Goal: Task Accomplishment & Management: Use online tool/utility

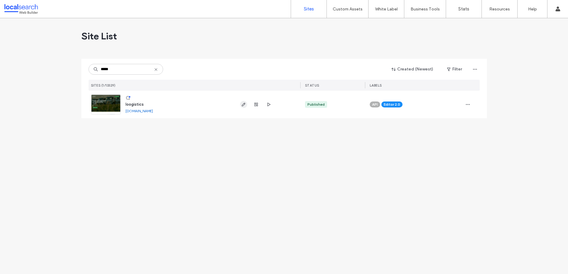
type input "*****"
click at [243, 103] on icon "button" at bounding box center [243, 104] width 5 height 5
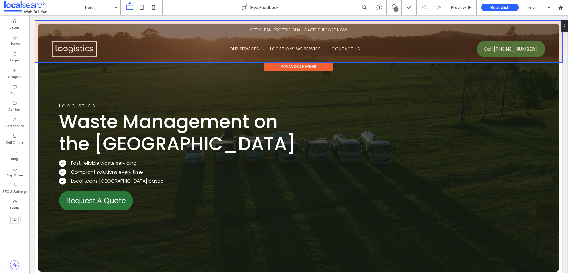
click at [293, 29] on div at bounding box center [298, 41] width 527 height 41
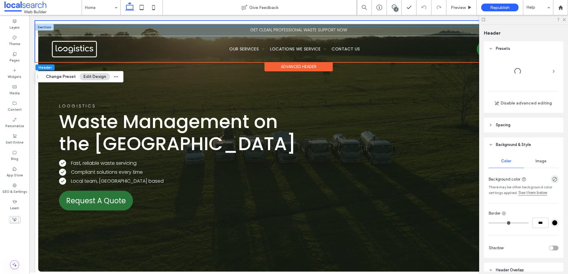
click at [294, 29] on span "GET CLEAN, PROFESSIONAL WASTE SUPPORT NOW" at bounding box center [298, 30] width 97 height 6
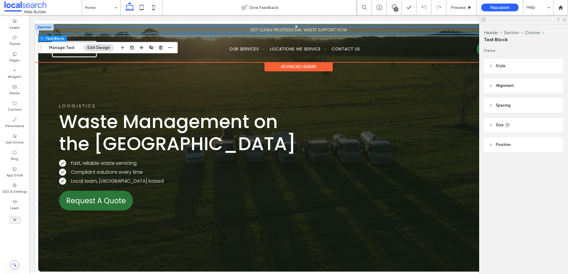
click at [294, 29] on span "GET CLEAN, PROFESSIONAL WASTE SUPPORT NOW" at bounding box center [298, 30] width 97 height 6
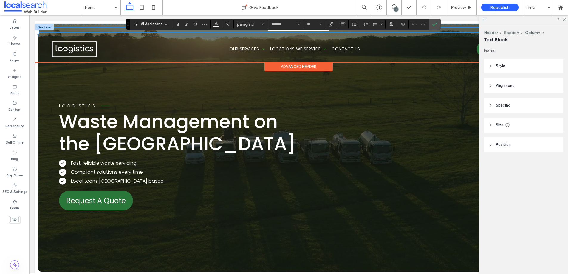
click at [296, 30] on span "**********" at bounding box center [299, 30] width 62 height 4
click at [296, 31] on span "**********" at bounding box center [299, 30] width 62 height 4
click at [455, 30] on p "**********" at bounding box center [298, 30] width 521 height 4
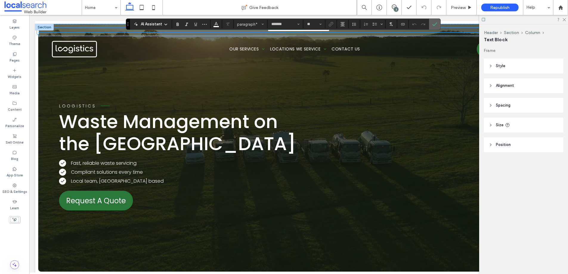
click at [436, 24] on icon "Confirm" at bounding box center [435, 24] width 5 height 5
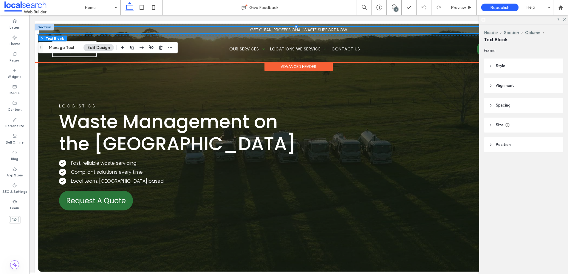
click at [330, 30] on span "GET CLEAN, PROFESSIONAL WASTE SUPPORT NOW" at bounding box center [298, 30] width 97 height 6
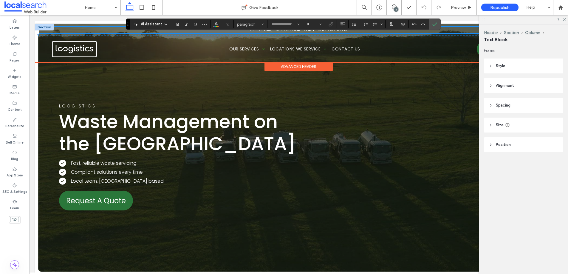
type input "*******"
type input "**"
click at [268, 30] on span "**********" at bounding box center [299, 30] width 62 height 4
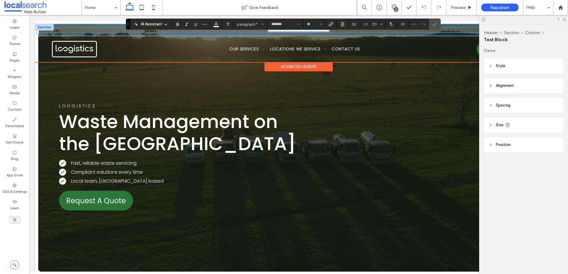
click at [268, 30] on span "**********" at bounding box center [299, 30] width 62 height 4
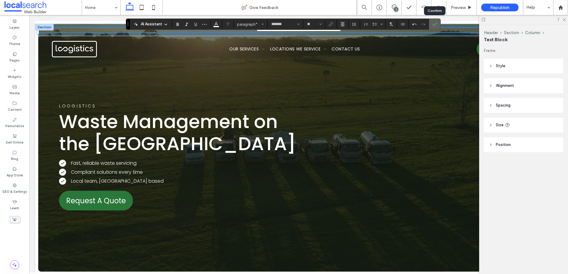
click at [435, 23] on icon "Confirm" at bounding box center [435, 24] width 5 height 5
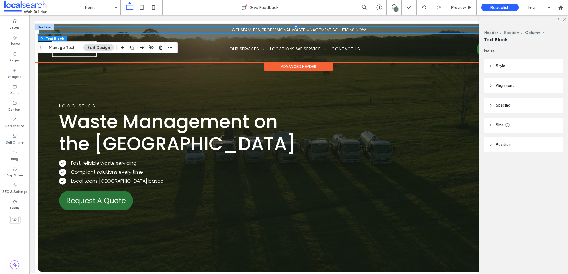
click at [307, 31] on span "GET SEAMLESS, PROFESSIONAL WASTE MNAGEMENT SOLUTIONS NOW" at bounding box center [299, 30] width 134 height 6
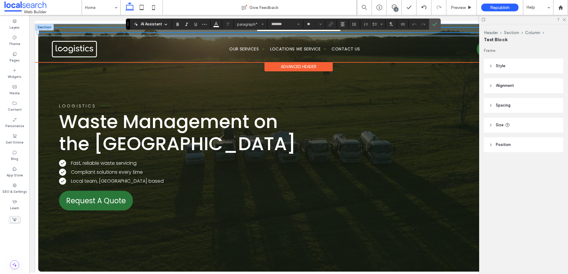
click at [308, 31] on span "**********" at bounding box center [299, 30] width 84 height 4
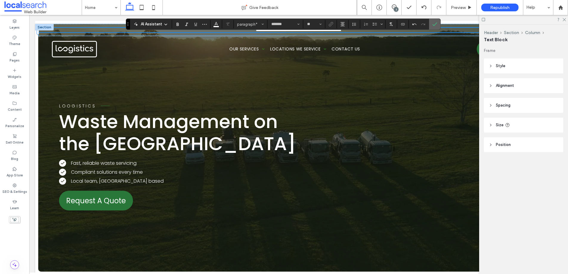
click at [433, 25] on icon "Confirm" at bounding box center [435, 24] width 5 height 5
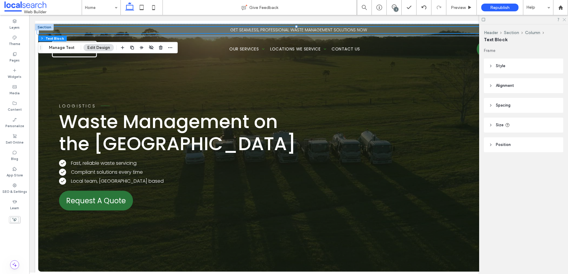
click at [565, 19] on icon at bounding box center [564, 19] width 4 height 4
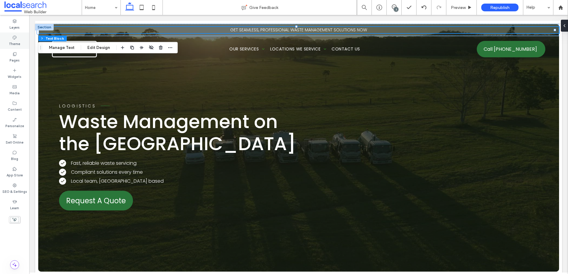
click at [13, 43] on label "Theme" at bounding box center [14, 43] width 11 height 7
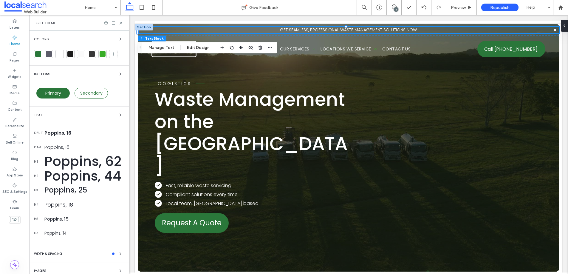
click at [50, 53] on div at bounding box center [49, 54] width 6 height 6
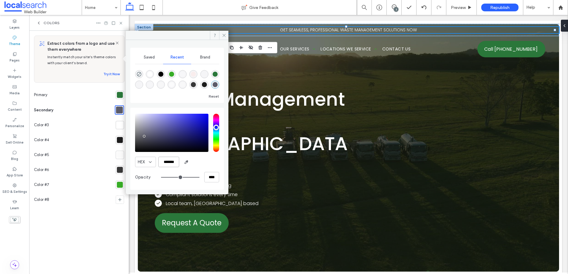
click at [163, 161] on input "*******" at bounding box center [168, 162] width 21 height 10
paste input "color picker textbox"
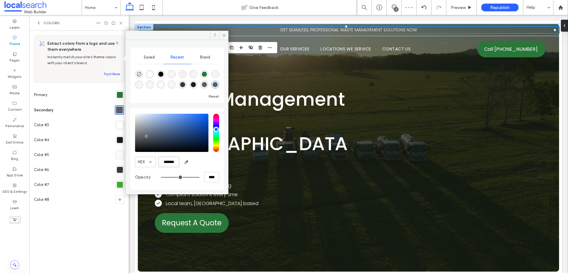
type input "*******"
click at [205, 160] on div "HEX *******" at bounding box center [177, 162] width 84 height 10
click at [223, 35] on icon at bounding box center [224, 35] width 4 height 4
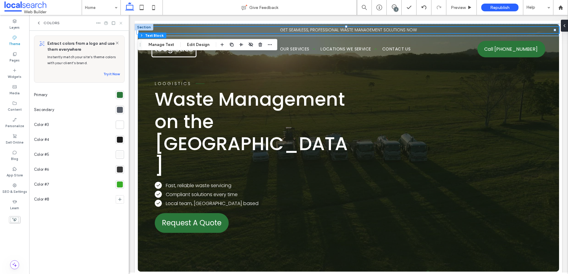
click at [121, 21] on icon at bounding box center [121, 23] width 4 height 4
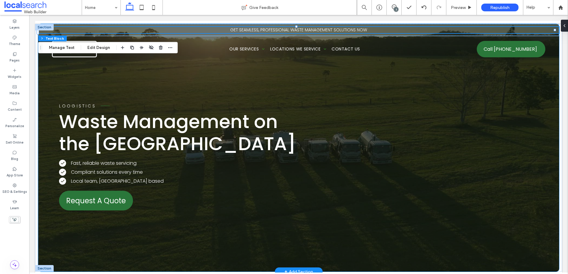
click at [44, 79] on div "Loogistics Waste Management on the Sunshine Coast Check Icon .cls-1-1554518113-…" at bounding box center [298, 148] width 521 height 248
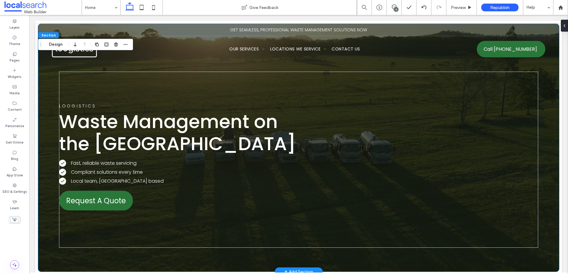
click at [44, 79] on div "Loogistics Waste Management on the Sunshine Coast Check Icon .cls-1-1554518113-…" at bounding box center [298, 148] width 521 height 248
click at [58, 41] on button "Design" at bounding box center [55, 44] width 21 height 7
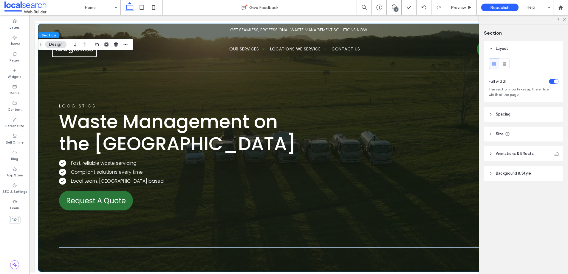
click at [512, 171] on span "Background & Style" at bounding box center [513, 173] width 35 height 6
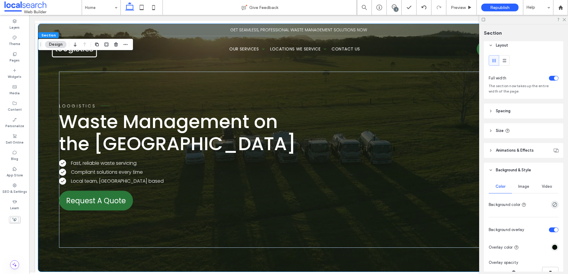
scroll to position [79, 0]
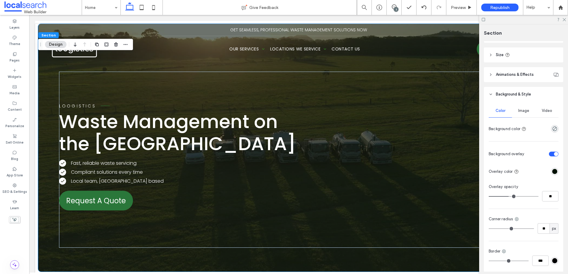
click at [549, 154] on div "toggle" at bounding box center [554, 154] width 10 height 5
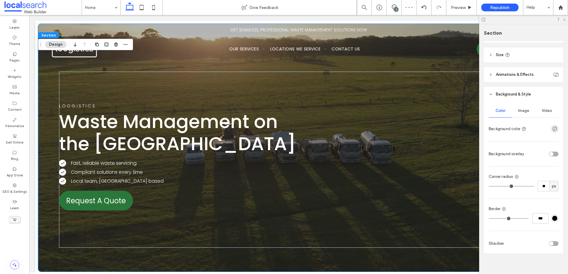
click at [563, 20] on icon at bounding box center [564, 19] width 4 height 4
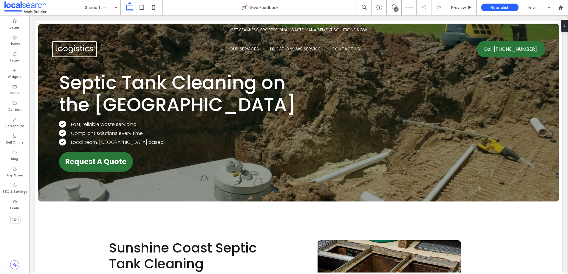
click at [101, 8] on input at bounding box center [100, 7] width 30 height 15
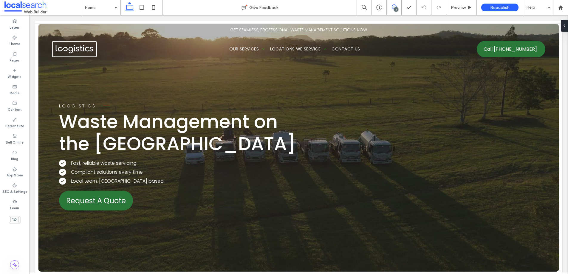
click at [395, 7] on icon at bounding box center [394, 6] width 5 height 5
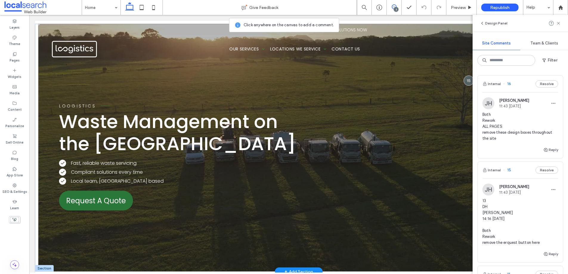
click at [55, 139] on div "Loogistics Waste Management on the Sunshine Coast Check Icon .cls-1-1554518113-…" at bounding box center [298, 148] width 521 height 248
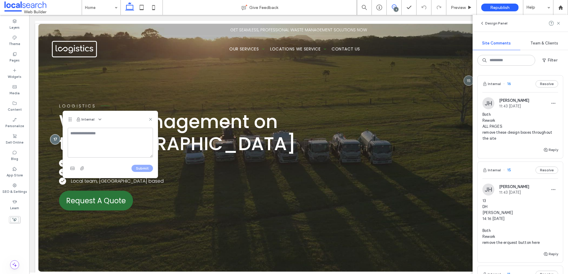
click at [79, 141] on textarea at bounding box center [110, 143] width 85 height 30
type textarea "*"
type textarea "**********"
click at [140, 168] on button "Submit" at bounding box center [142, 168] width 21 height 7
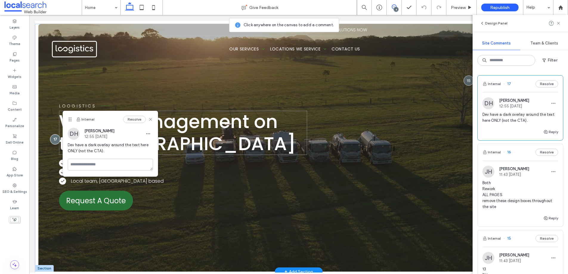
click at [258, 134] on h1 "Waste Management on the Sunshine Coast" at bounding box center [183, 133] width 248 height 44
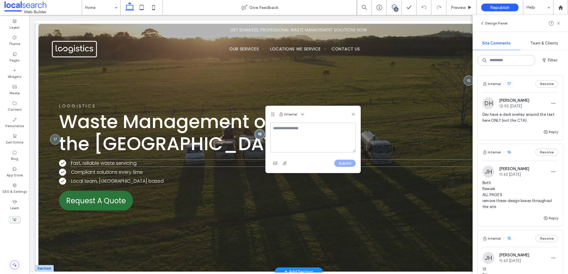
click at [155, 161] on p "Fast, reliable waste servicing" at bounding box center [304, 162] width 467 height 7
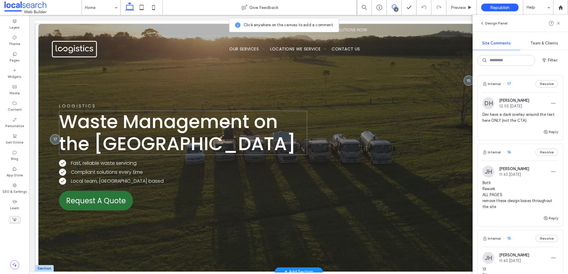
click at [218, 112] on span "Waste Management on the Sunshine Coast" at bounding box center [177, 133] width 237 height 48
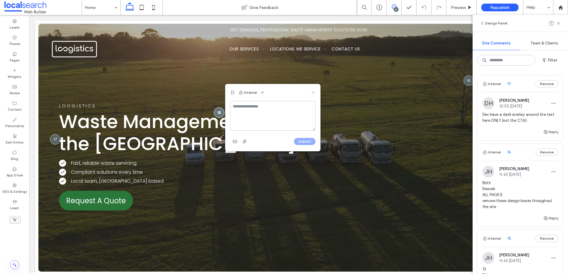
click at [314, 91] on use at bounding box center [313, 92] width 3 height 3
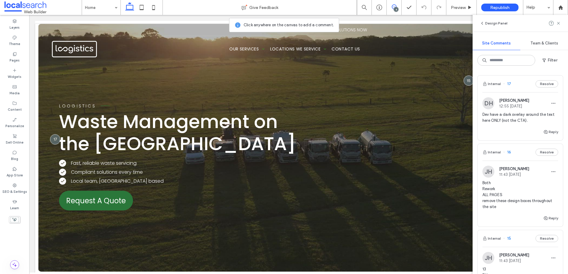
click at [561, 24] on div "Design Panel" at bounding box center [520, 23] width 95 height 17
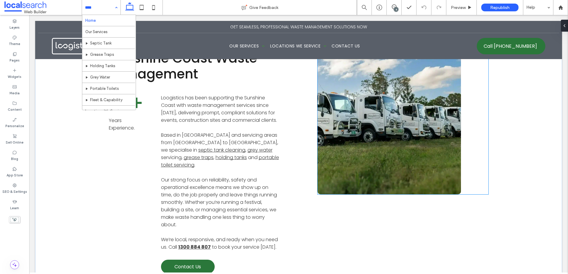
scroll to position [219, 0]
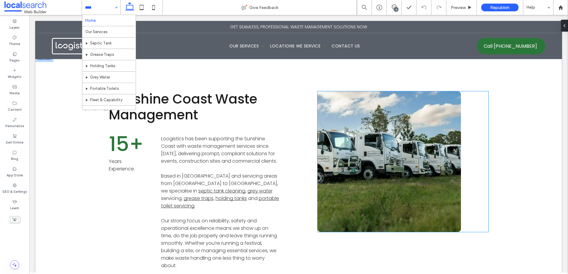
click at [371, 163] on div at bounding box center [389, 161] width 143 height 141
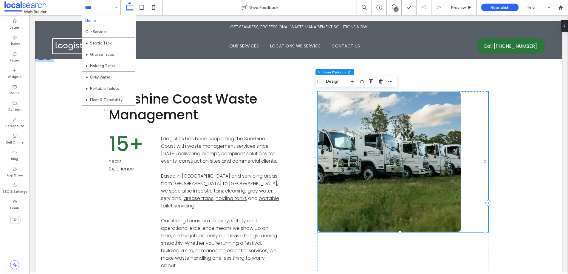
click at [371, 163] on div at bounding box center [389, 161] width 143 height 141
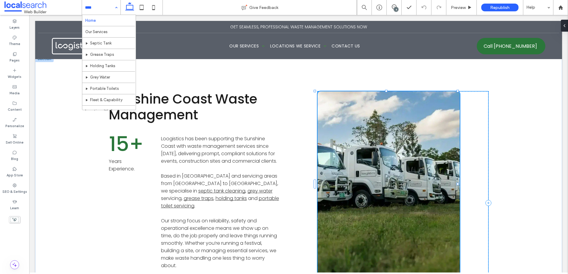
drag, startPoint x: 386, startPoint y: 231, endPoint x: 395, endPoint y: 266, distance: 36.0
type input "***"
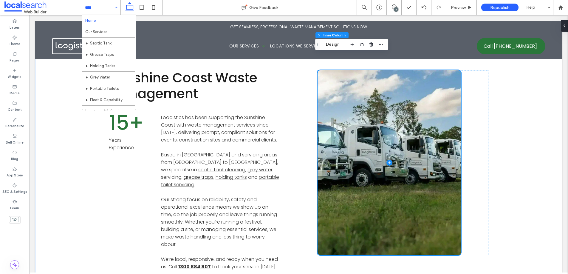
scroll to position [264, 0]
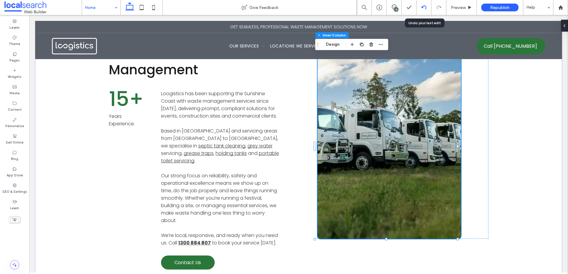
click at [424, 7] on icon at bounding box center [424, 7] width 5 height 5
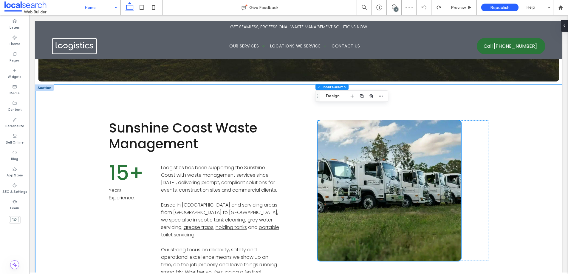
scroll to position [173, 0]
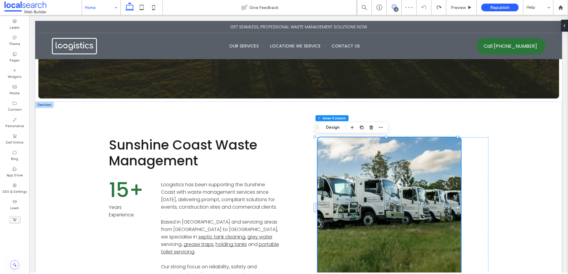
click at [395, 7] on use at bounding box center [394, 6] width 5 height 5
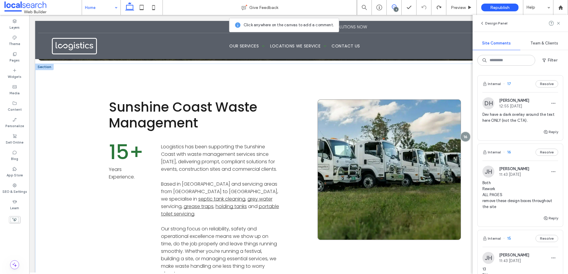
scroll to position [217, 0]
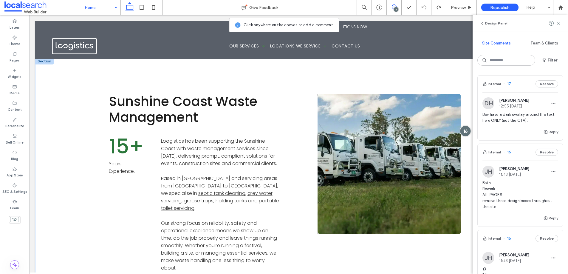
click at [464, 131] on div at bounding box center [465, 131] width 11 height 11
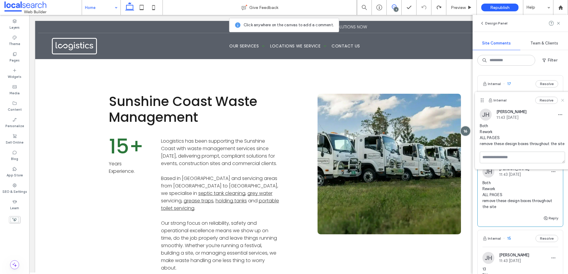
click at [564, 101] on icon at bounding box center [563, 100] width 5 height 5
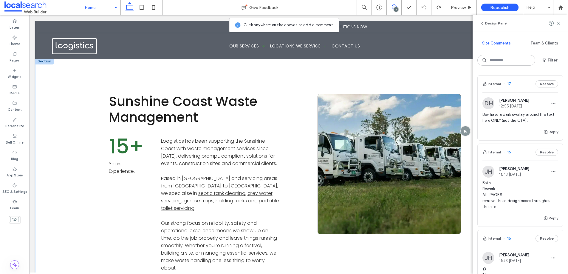
click at [369, 165] on div at bounding box center [389, 164] width 143 height 141
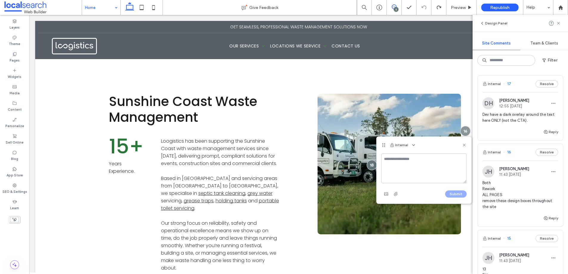
click at [399, 164] on textarea at bounding box center [424, 168] width 85 height 30
click at [437, 170] on textarea "**********" at bounding box center [424, 168] width 85 height 30
click at [403, 175] on textarea "**********" at bounding box center [424, 168] width 85 height 30
click at [438, 170] on textarea "**********" at bounding box center [424, 168] width 85 height 30
type textarea "**********"
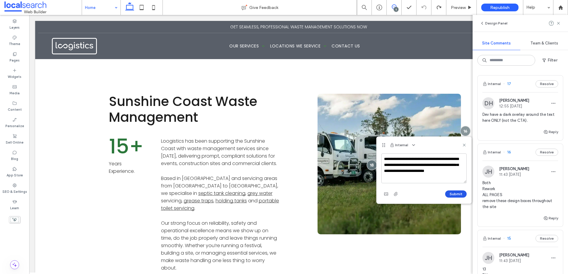
click at [458, 196] on button "Submit" at bounding box center [455, 193] width 21 height 7
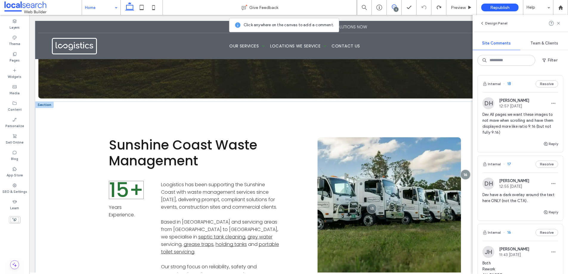
scroll to position [174, 0]
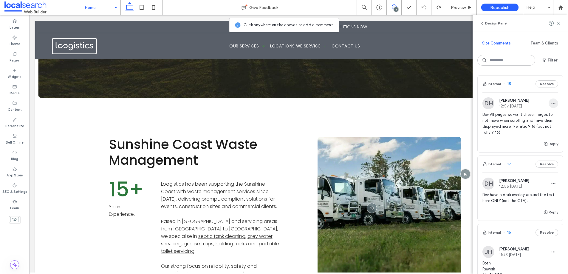
click at [551, 101] on icon "button" at bounding box center [553, 103] width 5 height 5
click at [518, 115] on div "Edit" at bounding box center [527, 118] width 53 height 11
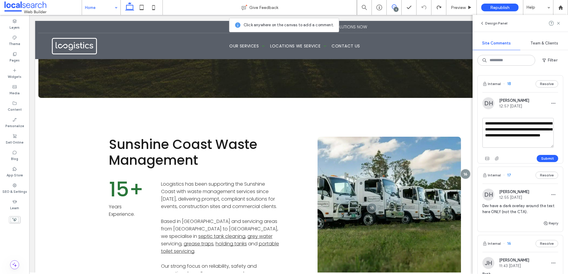
click at [522, 143] on textarea "**********" at bounding box center [518, 133] width 71 height 30
click at [501, 140] on textarea "**********" at bounding box center [518, 133] width 71 height 30
type textarea "**********"
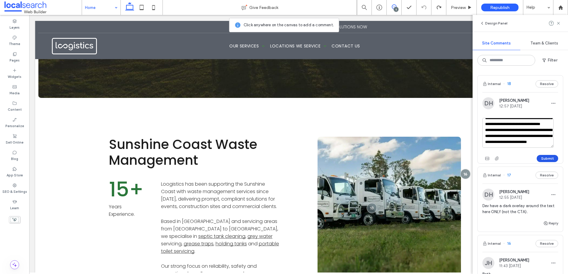
click at [541, 157] on button "Submit" at bounding box center [547, 158] width 21 height 7
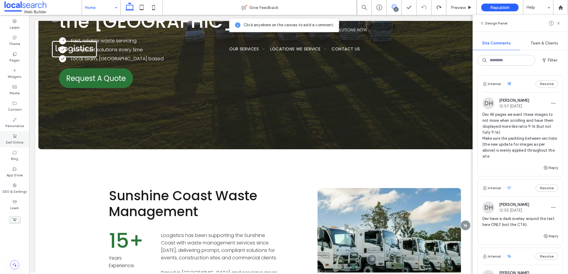
scroll to position [0, 0]
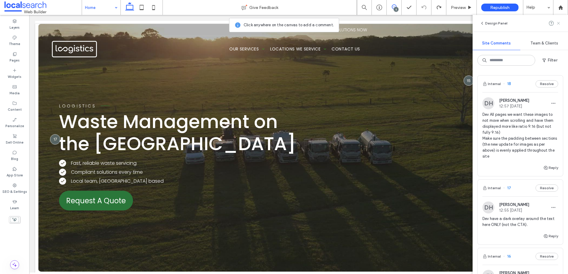
click at [560, 22] on use at bounding box center [558, 23] width 3 height 3
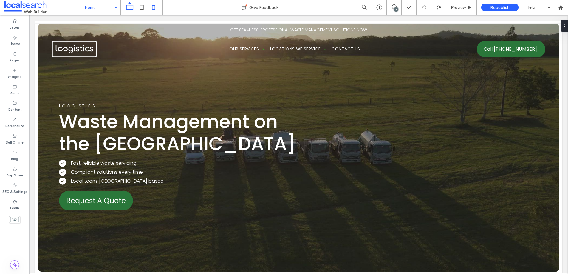
click at [152, 4] on icon at bounding box center [154, 7] width 12 height 12
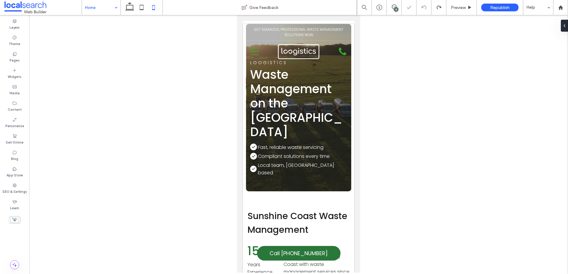
click at [96, 7] on input at bounding box center [100, 7] width 30 height 15
click at [128, 8] on icon at bounding box center [130, 7] width 12 height 12
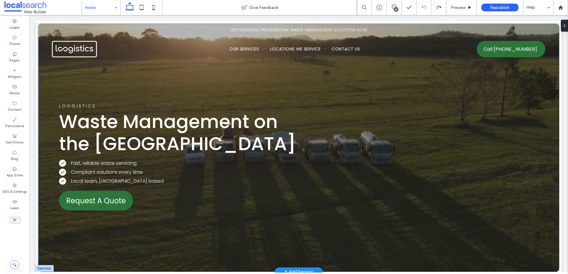
click at [47, 134] on div "Loogistics Waste Management on the Sunshine Coast Check Icon .cls-1-1554518113-…" at bounding box center [298, 148] width 521 height 248
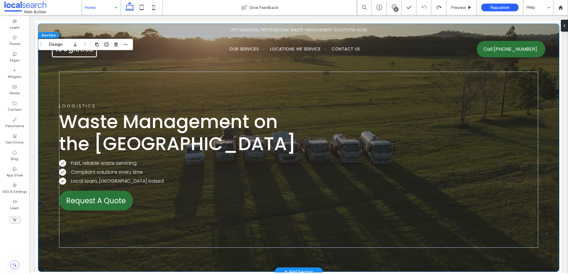
click at [45, 126] on div "Loogistics Waste Management on the Sunshine Coast Check Icon .cls-1-1554518113-…" at bounding box center [298, 148] width 521 height 248
click at [54, 46] on button "Design" at bounding box center [55, 44] width 21 height 7
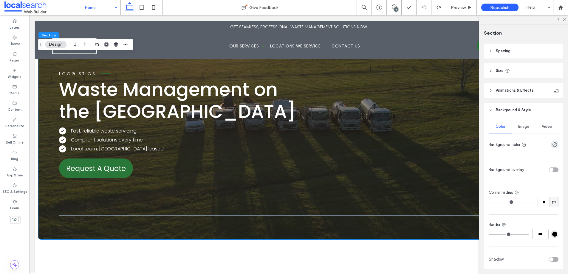
scroll to position [83, 0]
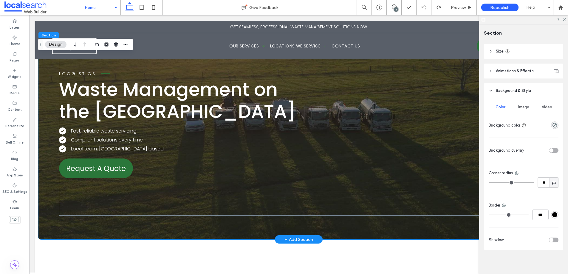
click at [45, 93] on div "Loogistics Waste Management on the Sunshine Coast Check Icon .cls-1-1554518113-…" at bounding box center [298, 116] width 521 height 248
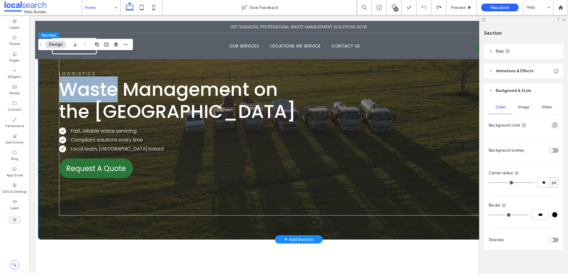
click at [45, 93] on div "Loogistics Waste Management on the Sunshine Coast Check Icon .cls-1-1554518113-…" at bounding box center [298, 116] width 521 height 248
click at [45, 92] on div "Loogistics Waste Management on the Sunshine Coast Check Icon .cls-1-1554518113-…" at bounding box center [298, 116] width 521 height 248
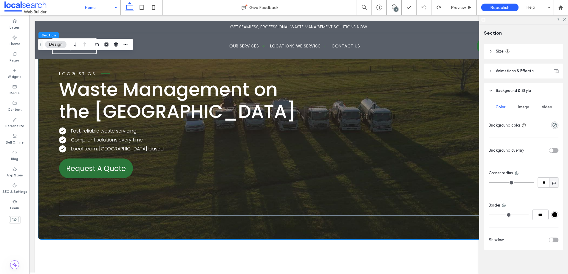
click at [547, 109] on span "Video" at bounding box center [547, 107] width 10 height 5
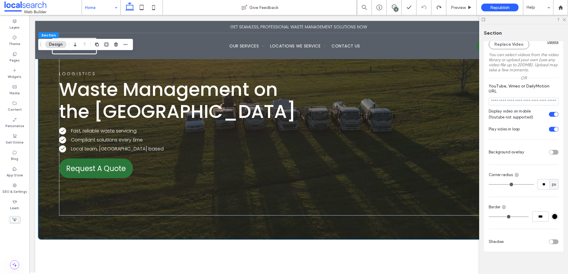
scroll to position [221, 0]
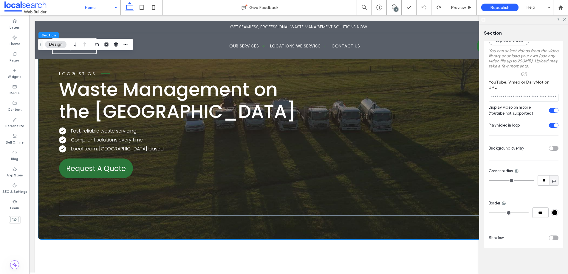
type input "**"
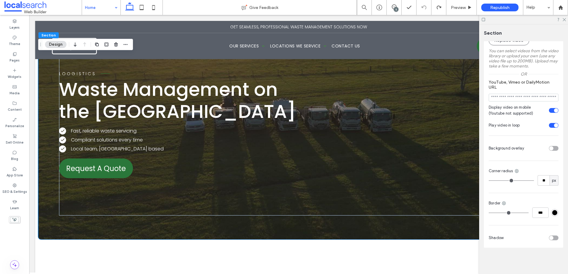
type input "**"
type input "*"
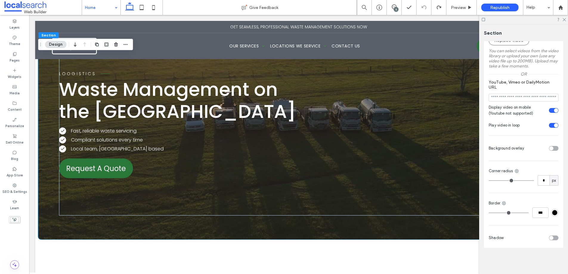
type input "*"
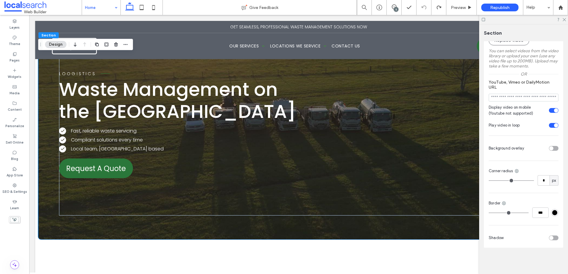
type input "*"
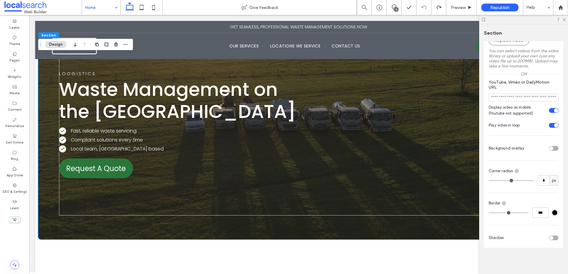
type input "*"
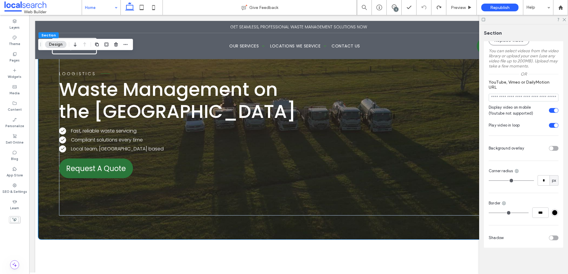
type input "*"
drag, startPoint x: 496, startPoint y: 181, endPoint x: 489, endPoint y: 182, distance: 6.9
click at [489, 181] on input "range" at bounding box center [511, 180] width 45 height 1
type input "*"
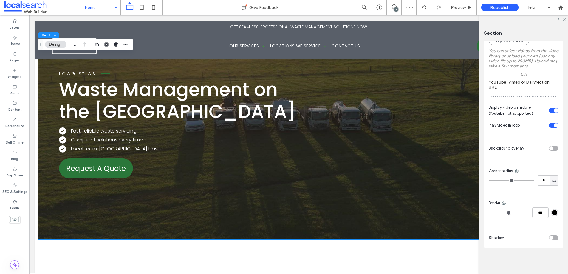
type input "*"
click at [492, 180] on input "range" at bounding box center [511, 180] width 45 height 1
click at [427, 6] on div at bounding box center [424, 7] width 15 height 5
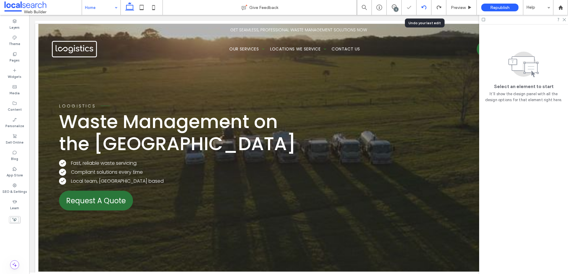
scroll to position [0, 0]
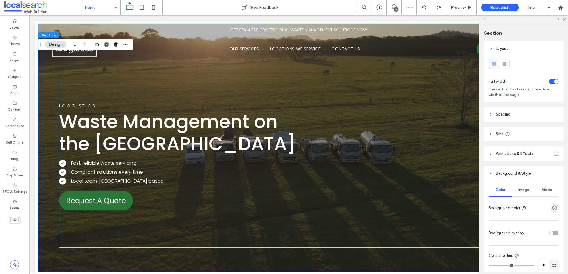
click at [542, 190] on span "Video" at bounding box center [547, 189] width 10 height 5
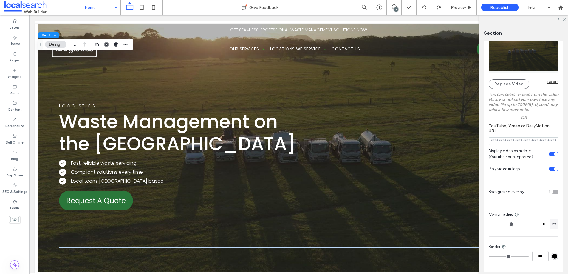
scroll to position [184, 0]
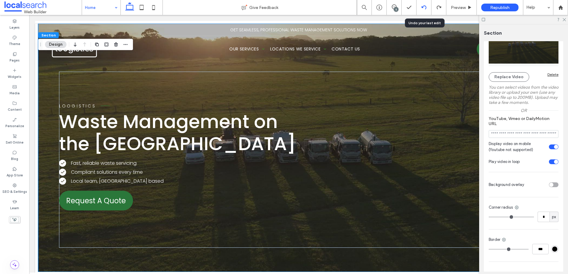
click at [421, 7] on div at bounding box center [424, 7] width 15 height 5
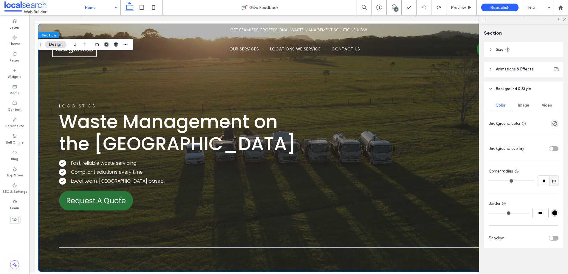
scroll to position [85, 0]
click at [547, 104] on span "Video" at bounding box center [547, 105] width 10 height 5
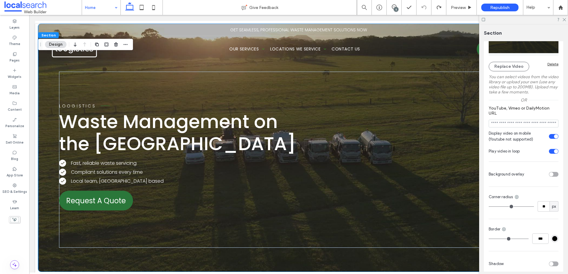
scroll to position [195, 0]
click at [437, 9] on use at bounding box center [439, 8] width 4 height 4
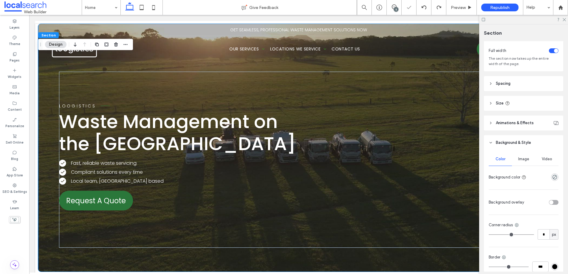
scroll to position [57, 0]
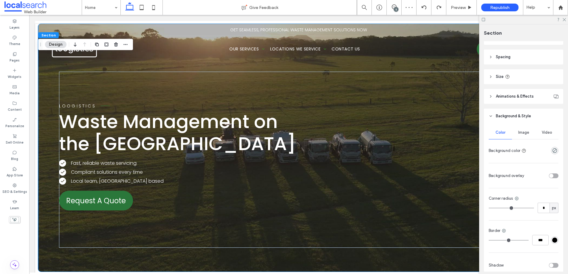
click at [544, 134] on span "Video" at bounding box center [547, 132] width 10 height 5
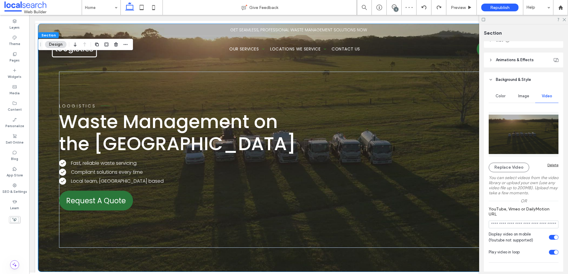
scroll to position [164, 0]
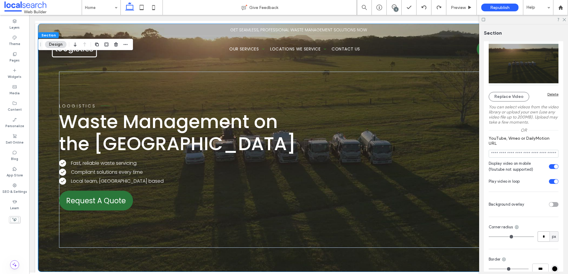
drag, startPoint x: 538, startPoint y: 236, endPoint x: 542, endPoint y: 235, distance: 4.1
click at [542, 235] on input "*" at bounding box center [544, 236] width 12 height 10
type input "**"
click at [501, 252] on div "Color Image Video Replace Video Delete You can select videos from the video lib…" at bounding box center [523, 159] width 79 height 287
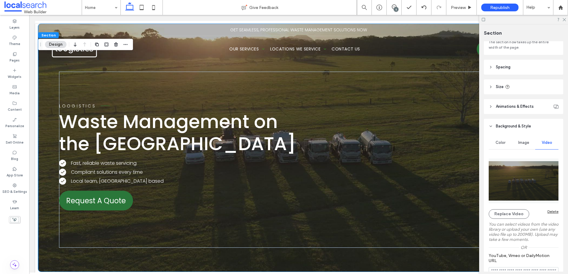
scroll to position [46, 0]
click at [564, 19] on icon at bounding box center [564, 19] width 4 height 4
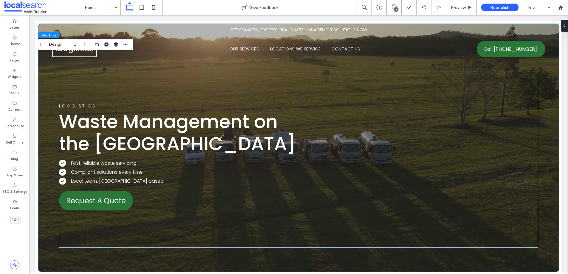
click at [395, 6] on icon at bounding box center [394, 6] width 5 height 5
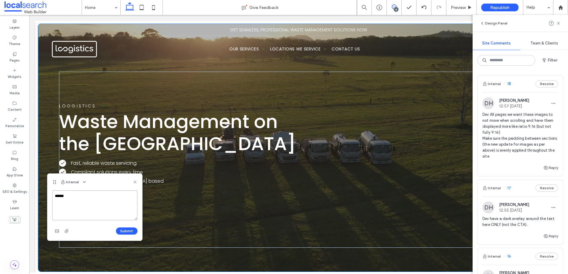
paste textarea "**********"
click at [65, 195] on textarea "**********" at bounding box center [94, 205] width 85 height 30
click at [95, 197] on textarea "**********" at bounding box center [94, 205] width 85 height 30
drag, startPoint x: 72, startPoint y: 208, endPoint x: 50, endPoint y: 209, distance: 22.1
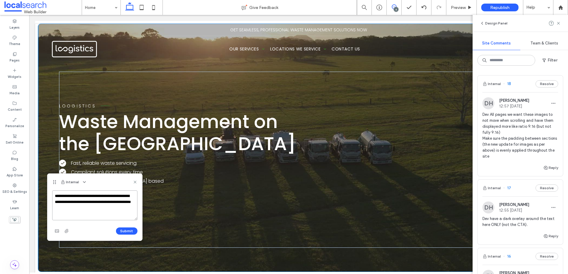
click at [50, 209] on div "**********" at bounding box center [94, 215] width 95 height 50
type textarea "**********"
click at [129, 231] on button "Submit" at bounding box center [126, 230] width 21 height 7
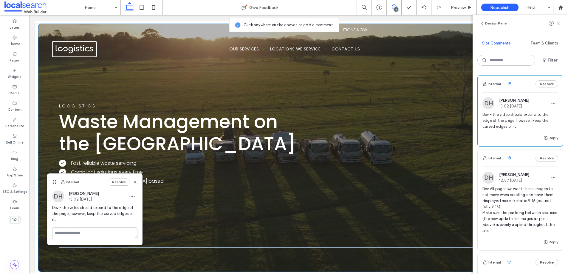
click at [559, 24] on use at bounding box center [558, 23] width 3 height 3
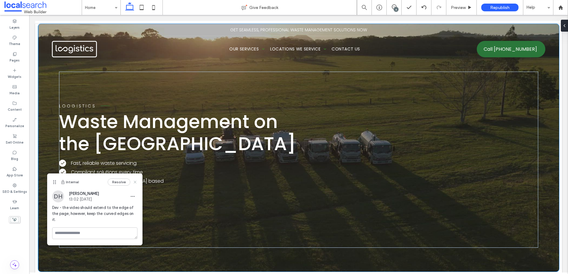
click at [135, 180] on icon at bounding box center [135, 182] width 5 height 5
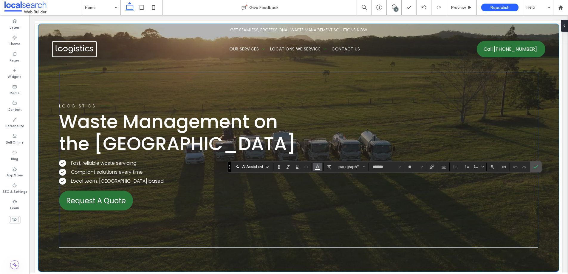
click at [318, 168] on icon "Color" at bounding box center [317, 166] width 5 height 5
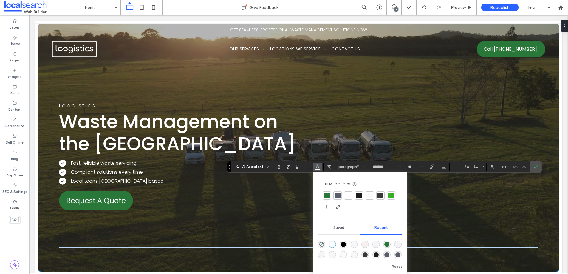
click at [359, 194] on div at bounding box center [359, 195] width 6 height 6
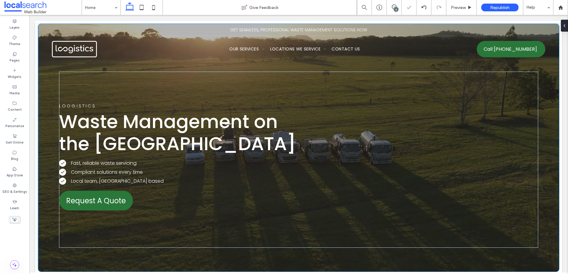
type input "*******"
type input "**"
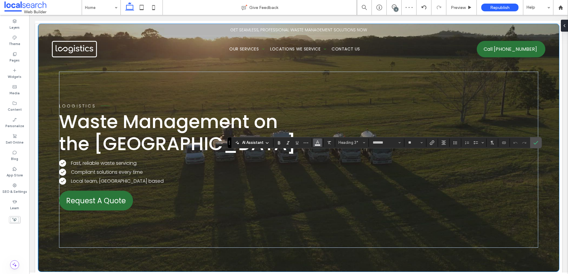
click at [319, 143] on icon "Color" at bounding box center [317, 142] width 5 height 5
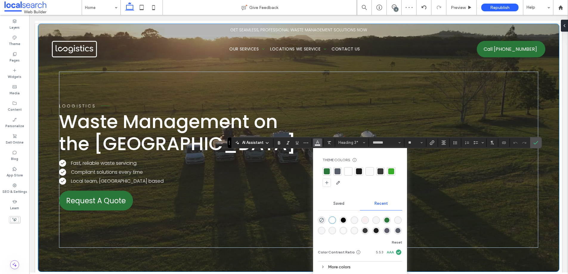
click at [360, 171] on div at bounding box center [359, 171] width 6 height 6
click at [534, 142] on icon "Confirm" at bounding box center [536, 142] width 5 height 5
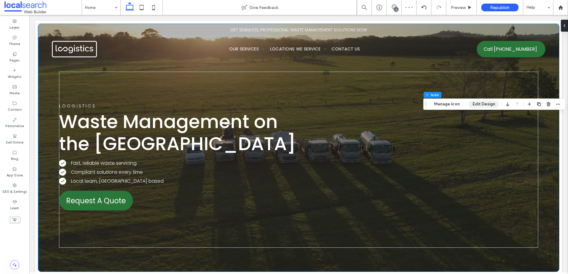
click at [479, 105] on button "Edit Design" at bounding box center [484, 104] width 30 height 7
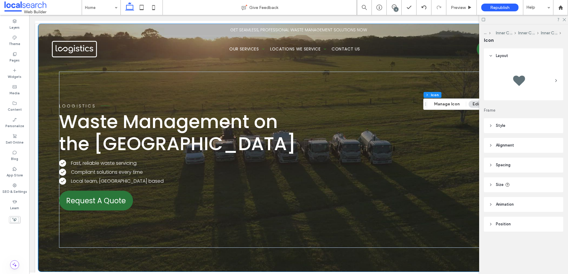
click at [501, 126] on span "Style" at bounding box center [501, 126] width 10 height 6
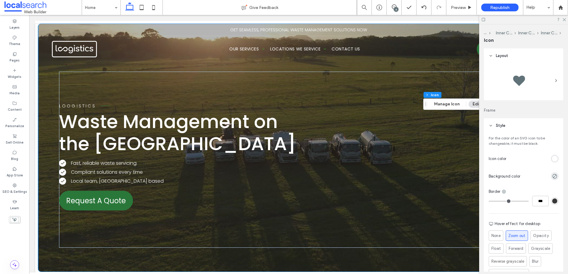
click at [553, 159] on div "rgb(255, 255, 255)" at bounding box center [555, 158] width 5 height 5
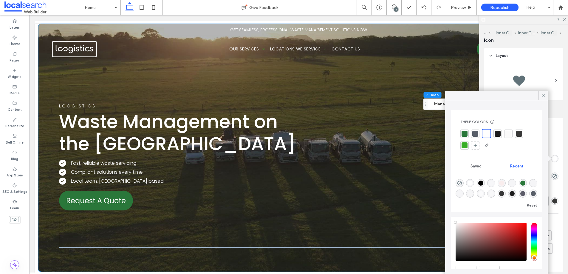
click at [496, 133] on div at bounding box center [498, 134] width 6 height 6
click at [543, 96] on icon at bounding box center [543, 95] width 5 height 5
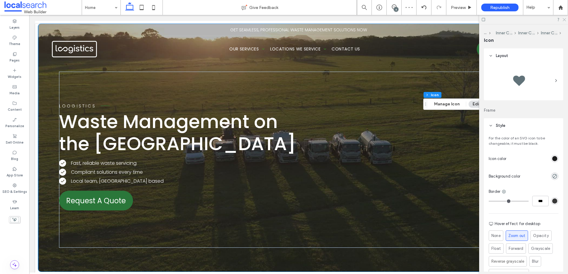
click at [564, 19] on icon at bounding box center [564, 19] width 4 height 4
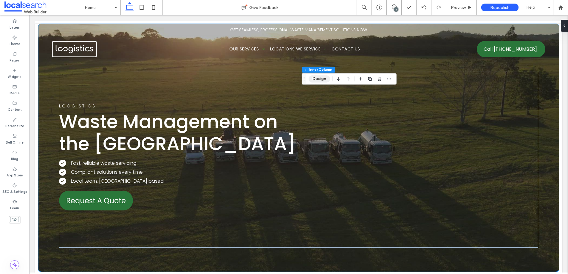
click at [319, 80] on button "Design" at bounding box center [319, 78] width 21 height 7
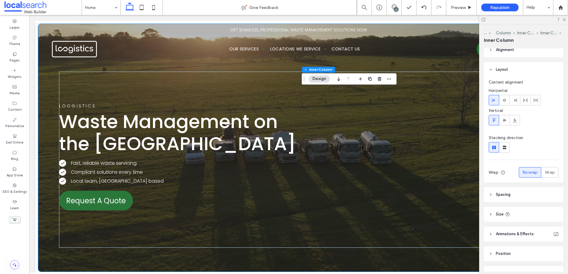
scroll to position [39, 0]
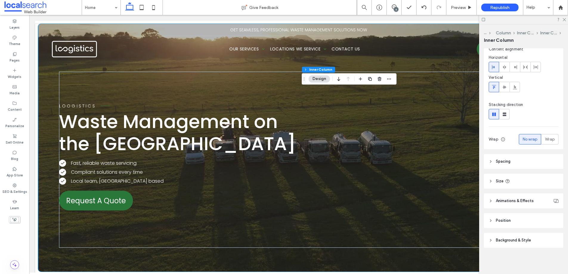
click at [516, 240] on span "Background & Style" at bounding box center [513, 240] width 35 height 6
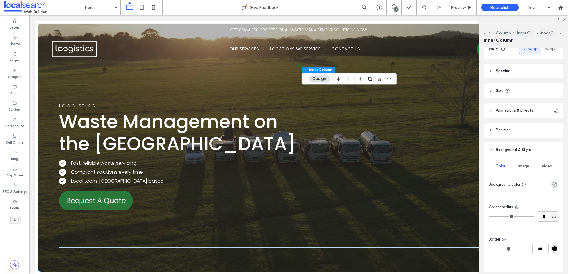
scroll to position [130, 0]
click at [553, 184] on icon "empty color" at bounding box center [555, 183] width 5 height 5
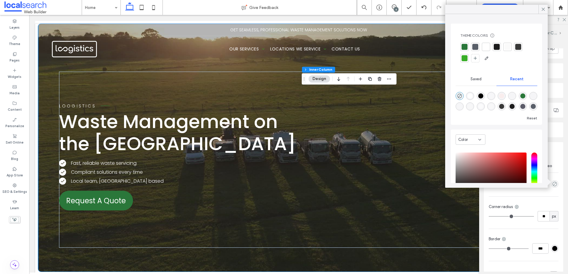
click at [465, 46] on div at bounding box center [465, 47] width 6 height 6
click at [465, 46] on div at bounding box center [465, 47] width 7 height 7
click at [542, 9] on icon at bounding box center [543, 9] width 5 height 5
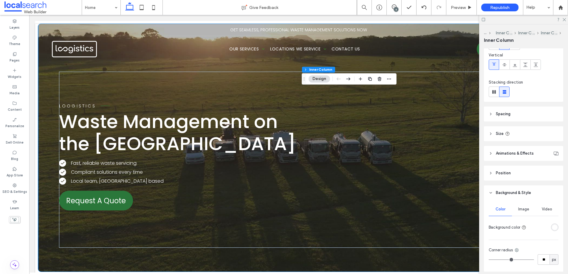
scroll to position [87, 0]
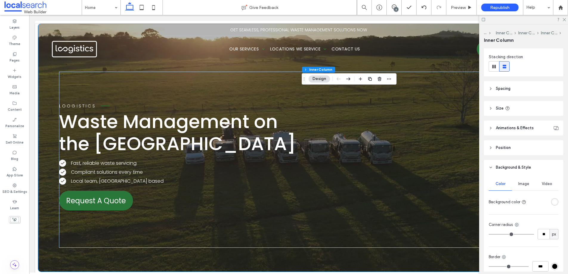
click at [553, 200] on div "rgba(255, 255, 255, 1)" at bounding box center [555, 201] width 5 height 5
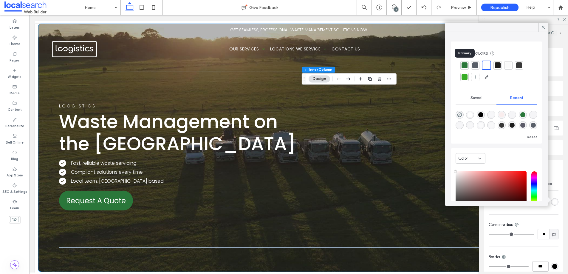
click at [465, 64] on div at bounding box center [465, 65] width 6 height 6
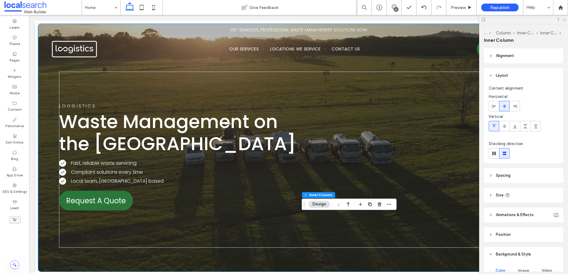
click at [565, 18] on icon at bounding box center [564, 19] width 4 height 4
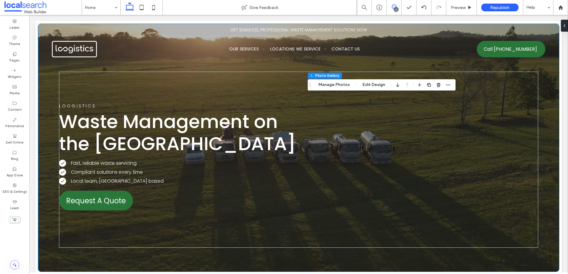
click at [396, 6] on icon at bounding box center [394, 6] width 5 height 5
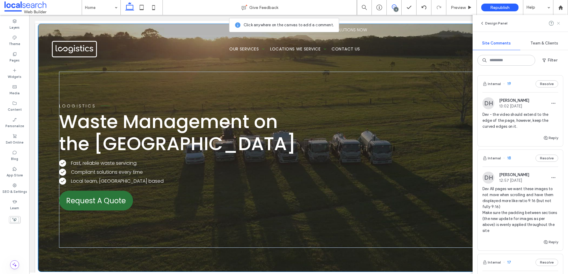
click at [558, 24] on icon at bounding box center [558, 23] width 5 height 5
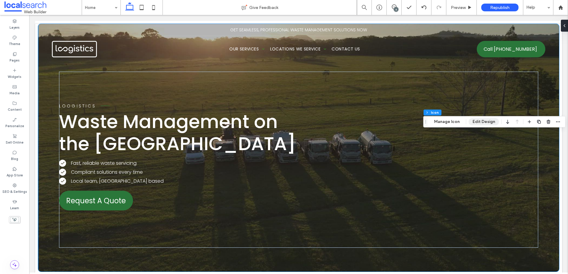
click at [484, 122] on button "Edit Design" at bounding box center [484, 121] width 30 height 7
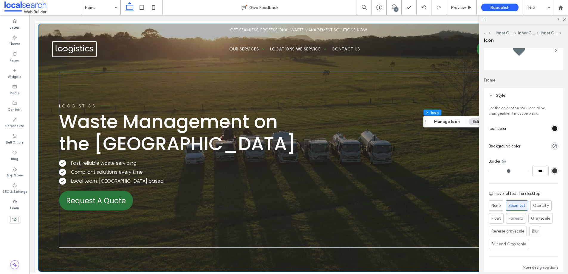
scroll to position [0, 0]
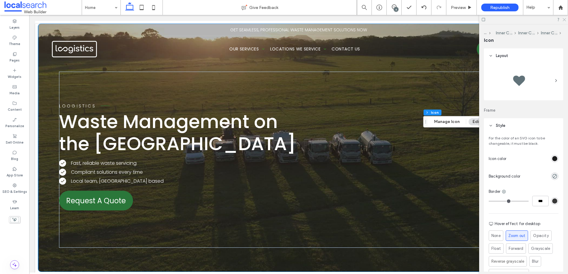
click at [563, 19] on icon at bounding box center [564, 19] width 4 height 4
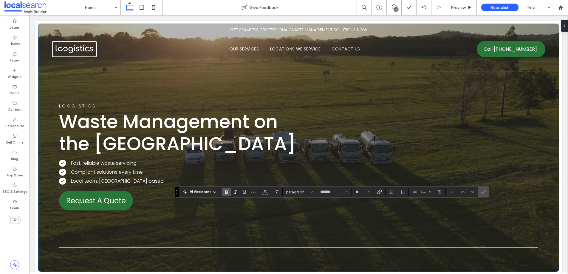
click at [228, 192] on icon "Bold" at bounding box center [226, 191] width 5 height 5
click at [228, 191] on icon "Bold" at bounding box center [226, 191] width 5 height 5
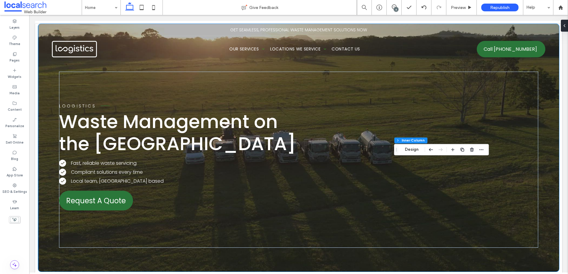
click at [396, 7] on div "6" at bounding box center [396, 9] width 4 height 4
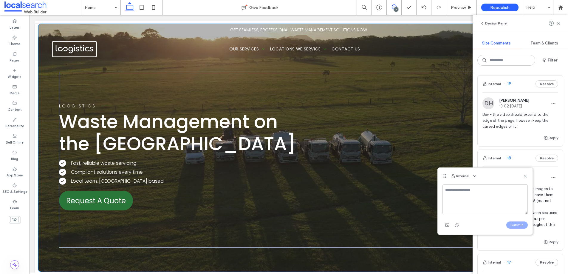
click at [452, 196] on textarea at bounding box center [485, 199] width 85 height 30
type textarea "*"
type textarea "**********"
click at [448, 224] on icon "button" at bounding box center [447, 225] width 5 height 5
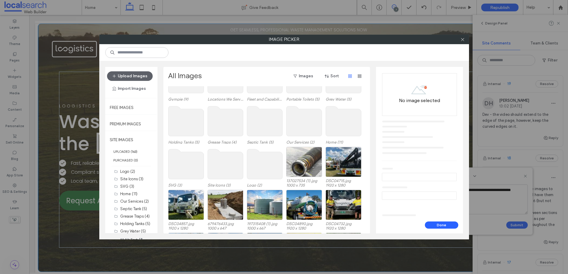
scroll to position [109, 0]
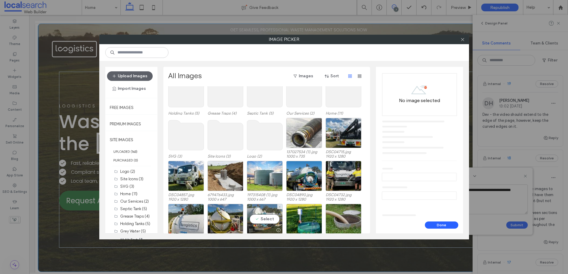
click at [264, 218] on div "Select" at bounding box center [265, 219] width 36 height 30
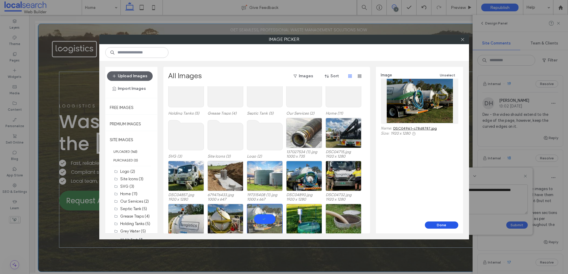
click at [435, 224] on button "Done" at bounding box center [441, 224] width 33 height 7
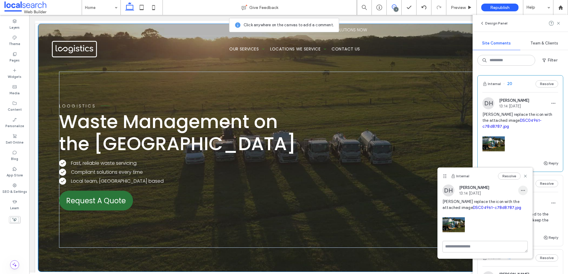
click at [522, 190] on use "button" at bounding box center [523, 190] width 4 height 1
click at [500, 206] on div "Edit" at bounding box center [501, 205] width 53 height 11
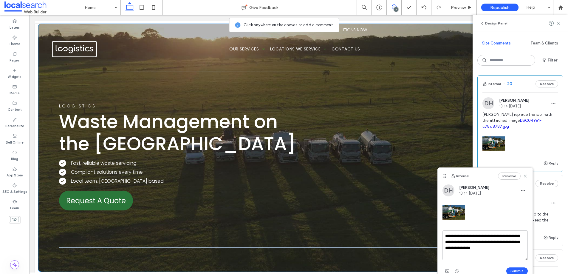
click at [456, 242] on textarea "**********" at bounding box center [485, 245] width 85 height 30
type textarea "**********"
click at [521, 269] on button "Submit" at bounding box center [517, 270] width 21 height 7
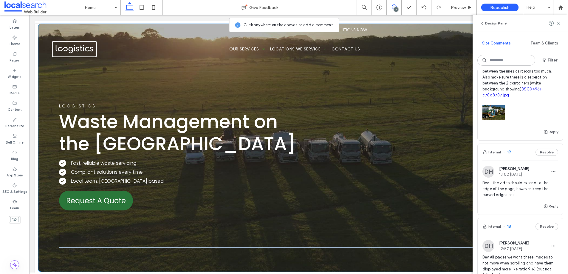
scroll to position [82, 0]
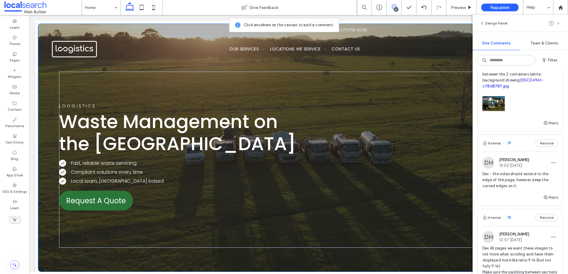
click at [559, 23] on use at bounding box center [558, 23] width 3 height 3
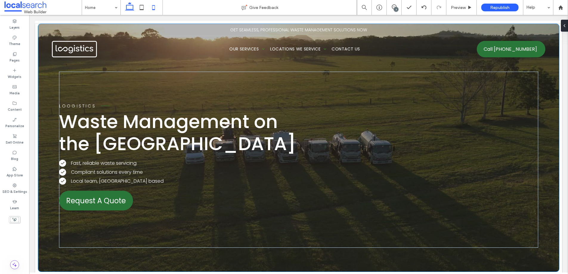
click at [153, 7] on icon at bounding box center [154, 7] width 12 height 12
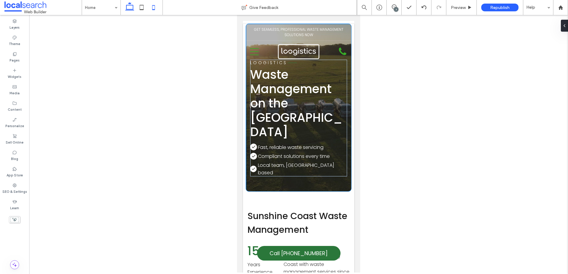
click at [130, 7] on icon at bounding box center [130, 7] width 12 height 12
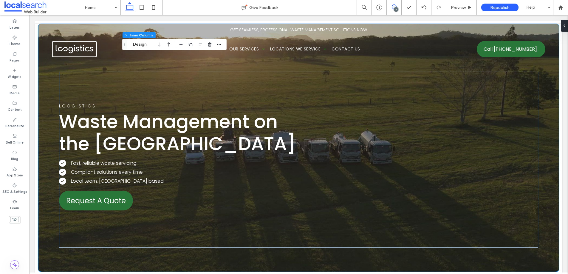
click at [395, 6] on icon at bounding box center [394, 6] width 5 height 5
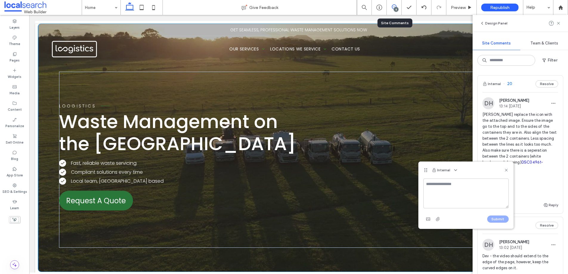
click at [431, 187] on textarea at bounding box center [466, 193] width 85 height 30
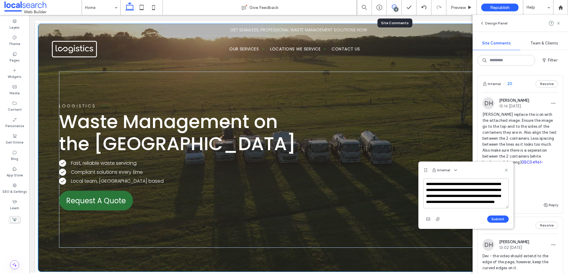
click at [426, 181] on textarea "**********" at bounding box center [466, 193] width 85 height 30
type textarea "**********"
click at [495, 219] on button "Submit" at bounding box center [497, 218] width 21 height 7
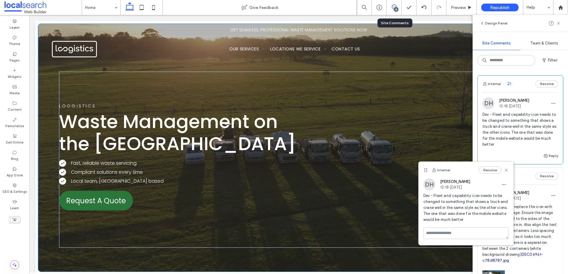
scroll to position [0, 0]
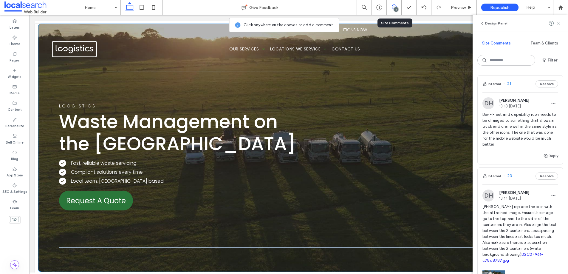
click at [560, 22] on icon at bounding box center [558, 23] width 5 height 5
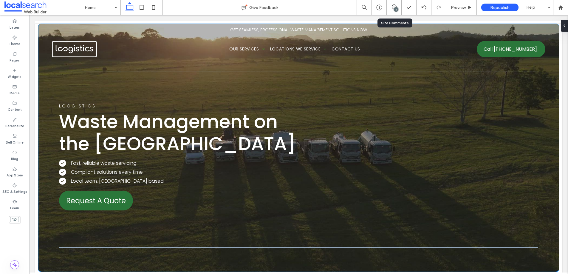
click at [136, 126] on button "Design" at bounding box center [139, 126] width 21 height 7
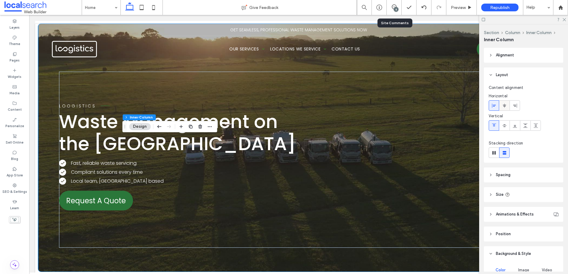
click at [505, 106] on icon at bounding box center [504, 105] width 5 height 5
click at [505, 125] on icon at bounding box center [504, 125] width 5 height 5
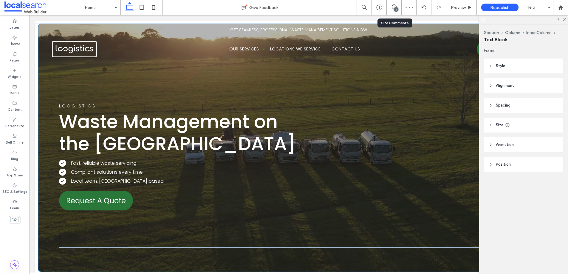
type input "*******"
type input "**"
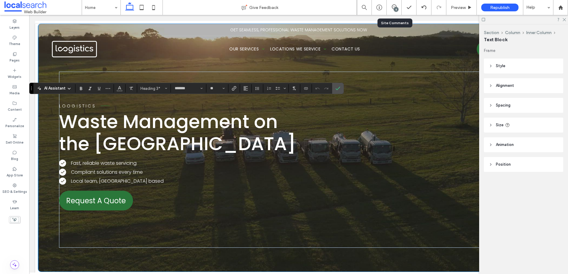
type input "***"
click at [246, 90] on icon "Alignment" at bounding box center [245, 88] width 5 height 5
click at [250, 107] on use "ui.textEditor.alignment.center" at bounding box center [250, 107] width 4 height 4
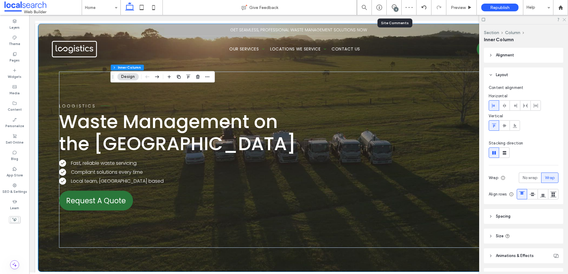
click at [564, 19] on icon at bounding box center [564, 19] width 4 height 4
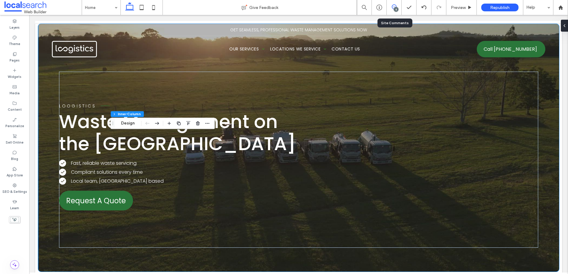
click at [395, 6] on icon at bounding box center [394, 6] width 5 height 5
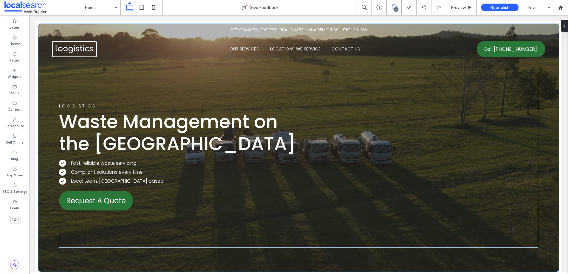
click at [394, 7] on use at bounding box center [394, 6] width 5 height 5
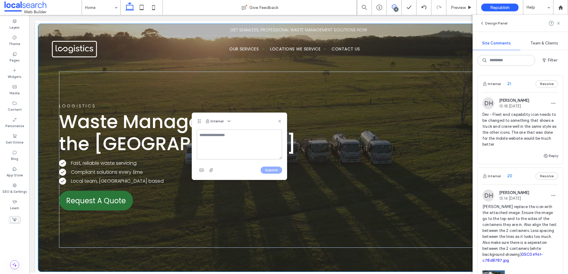
click at [209, 141] on textarea at bounding box center [239, 144] width 85 height 30
type textarea "**********"
click at [266, 168] on button "Submit" at bounding box center [271, 169] width 21 height 7
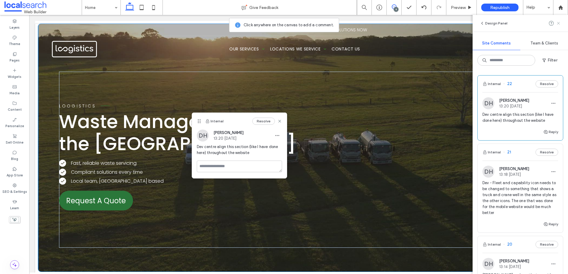
click at [559, 23] on icon at bounding box center [558, 23] width 5 height 5
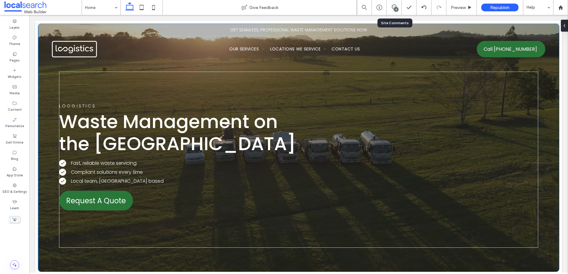
click at [394, 3] on div "9" at bounding box center [394, 7] width 15 height 15
click at [394, 7] on use at bounding box center [394, 6] width 5 height 5
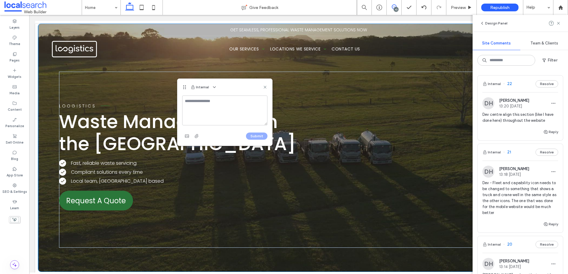
click at [192, 106] on textarea at bounding box center [224, 110] width 85 height 30
type textarea "**********"
click at [256, 137] on button "Submit" at bounding box center [256, 135] width 21 height 7
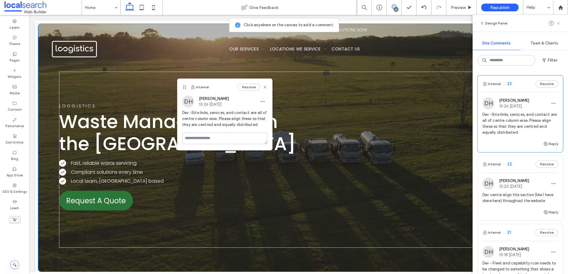
click at [560, 21] on icon at bounding box center [558, 23] width 5 height 5
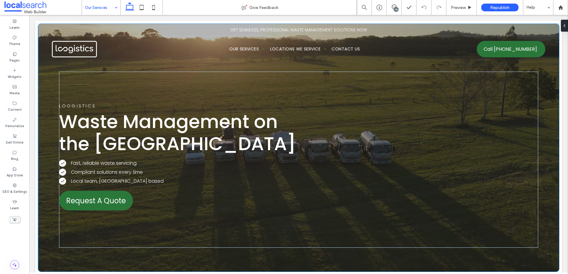
click at [94, 8] on input at bounding box center [100, 7] width 30 height 15
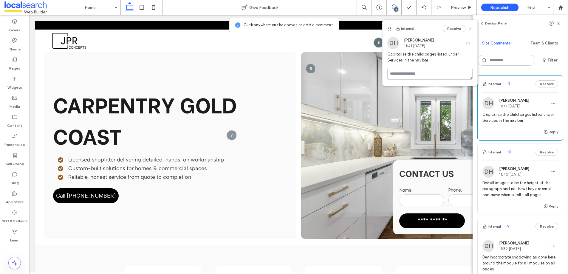
click at [468, 28] on icon at bounding box center [470, 28] width 5 height 5
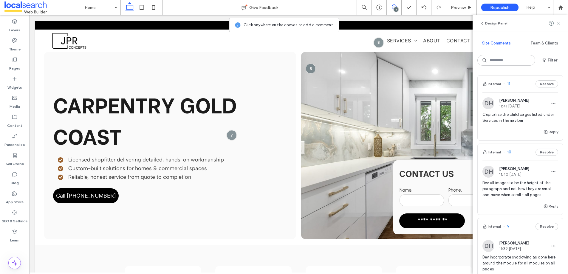
click at [558, 24] on use at bounding box center [558, 23] width 3 height 3
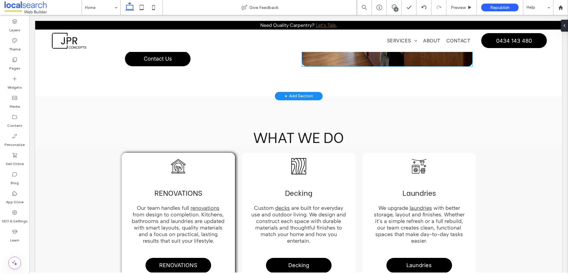
scroll to position [545, 0]
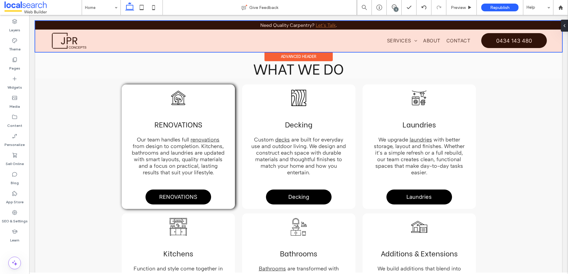
click at [401, 41] on div at bounding box center [298, 36] width 527 height 31
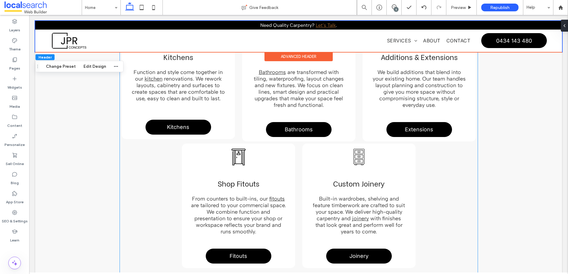
scroll to position [749, 0]
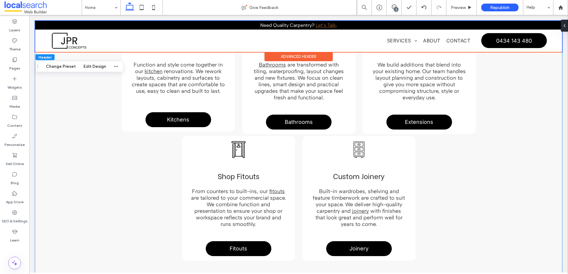
click at [59, 127] on div "Tool in a House Icon RENOVATIONS Our team handles full renovations from design …" at bounding box center [298, 85] width 527 height 420
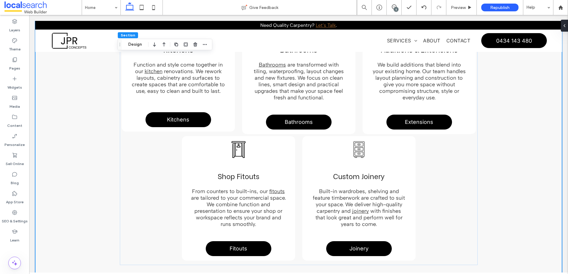
click at [60, 125] on div "Tool in a House Icon RENOVATIONS Our team handles full renovations from design …" at bounding box center [298, 85] width 527 height 420
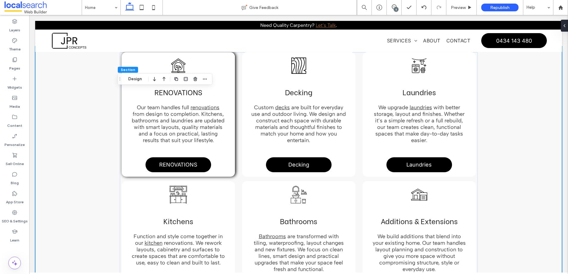
scroll to position [527, 0]
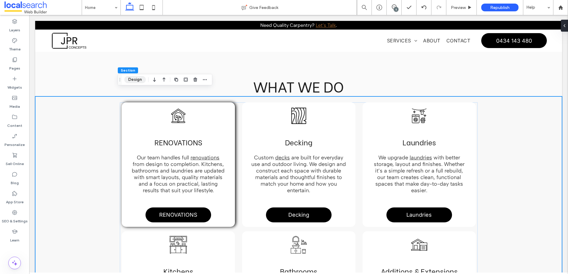
click at [133, 80] on button "Design" at bounding box center [134, 79] width 21 height 7
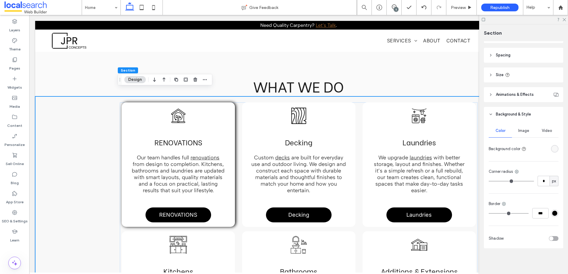
scroll to position [60, 0]
click at [553, 146] on div "rgba(248, 248, 248, 1)" at bounding box center [555, 148] width 5 height 5
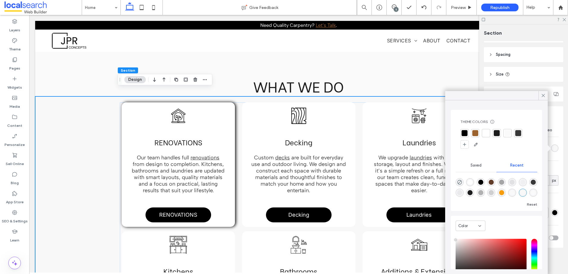
click at [504, 182] on div "rgba(109, 109, 109, 0.59)" at bounding box center [501, 182] width 5 height 5
type input "*******"
type input "**"
type input "***"
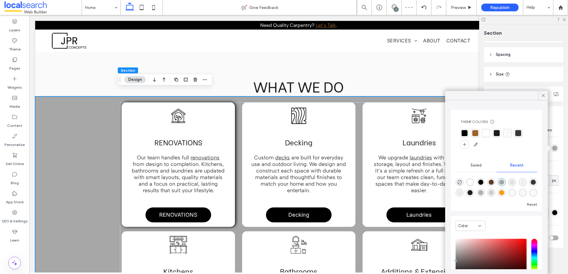
click at [494, 192] on div "rgba(109, 109, 109, 0.28)" at bounding box center [491, 192] width 5 height 5
type input "**"
type input "***"
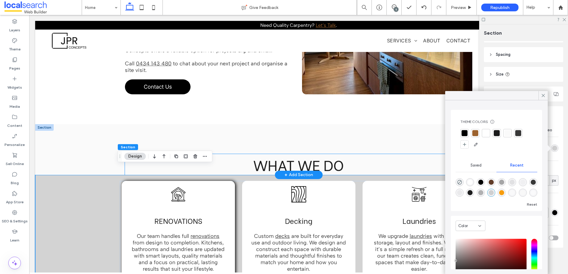
scroll to position [493, 0]
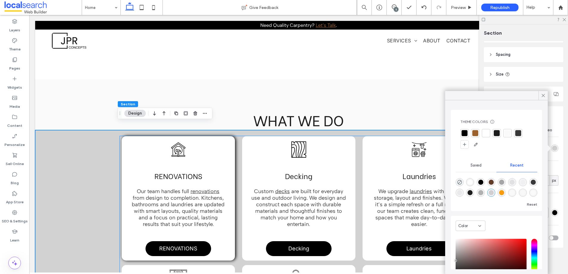
click at [143, 152] on div "Tool in a House Icon RENOVATIONS Our team handles full renovations from design …" at bounding box center [178, 187] width 104 height 92
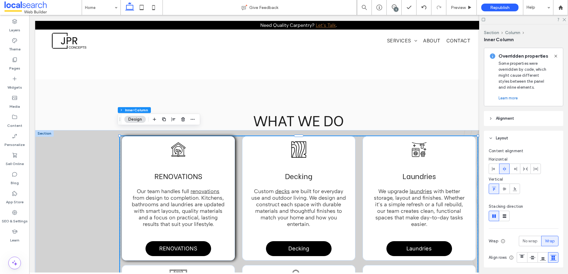
click at [145, 150] on div "Tool in a House Icon RENOVATIONS Our team handles full renovations from design …" at bounding box center [178, 187] width 104 height 92
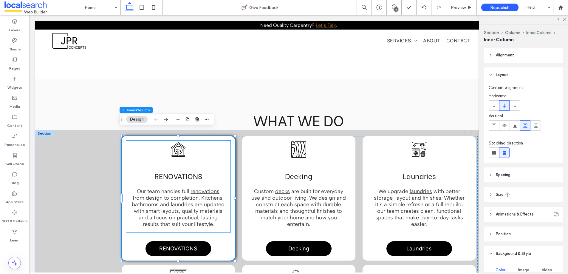
click at [141, 151] on div "Tool in a House Icon RENOVATIONS Our team handles full renovations from design …" at bounding box center [178, 187] width 104 height 92
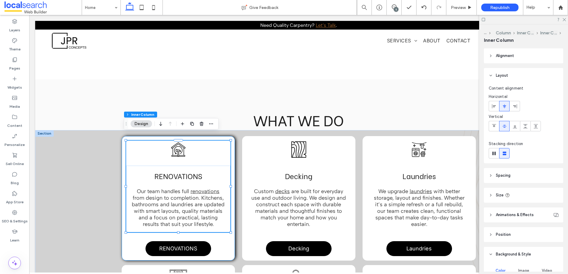
click at [130, 236] on div "Tool in a House Icon RENOVATIONS Our team handles full renovations from design …" at bounding box center [178, 198] width 113 height 124
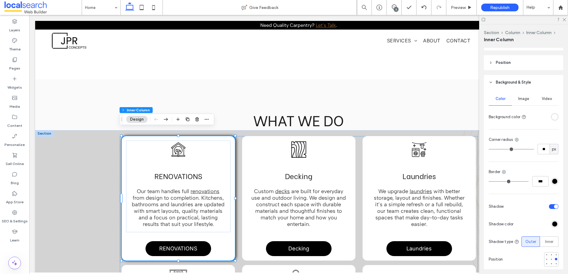
scroll to position [194, 0]
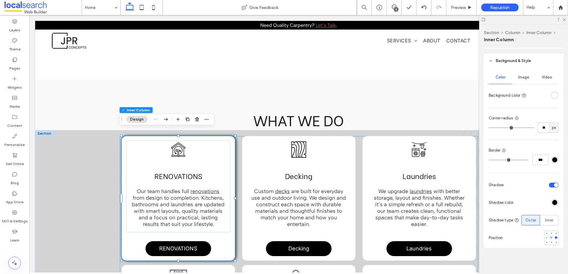
click at [550, 237] on div at bounding box center [551, 237] width 2 height 2
click at [566, 17] on icon at bounding box center [564, 19] width 4 height 4
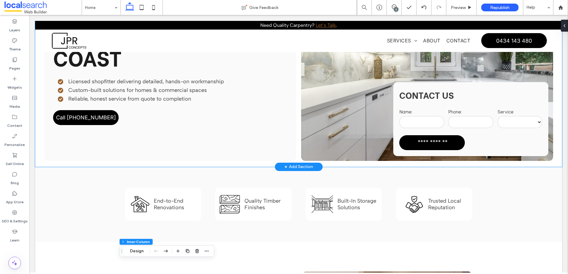
scroll to position [49, 0]
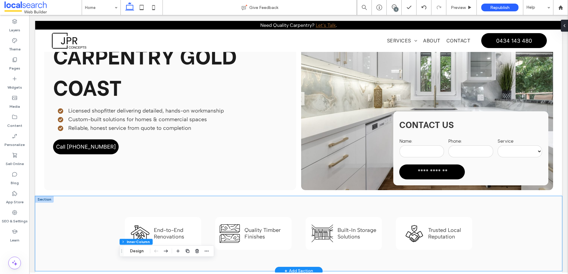
click at [55, 224] on div "Tools in a House Icon End-to-End Renovations Wood Icon Quality Timber Finishes …" at bounding box center [298, 233] width 527 height 75
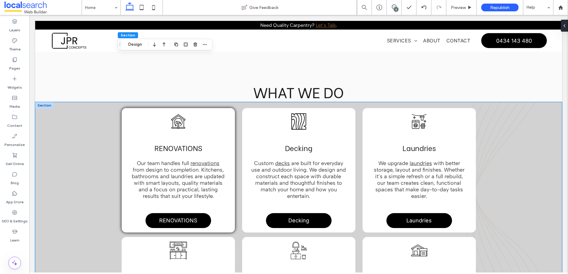
scroll to position [544, 0]
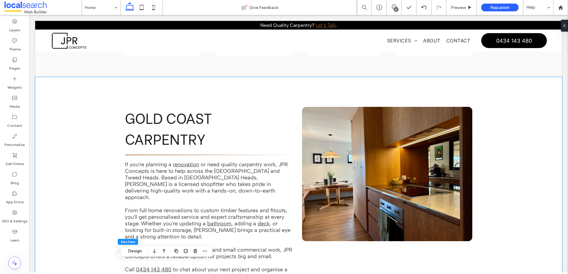
scroll to position [243, 0]
click at [84, 165] on div "GOLD COAST CARPENTRY If you're planning a renovation or need quality carpentry …" at bounding box center [298, 203] width 527 height 253
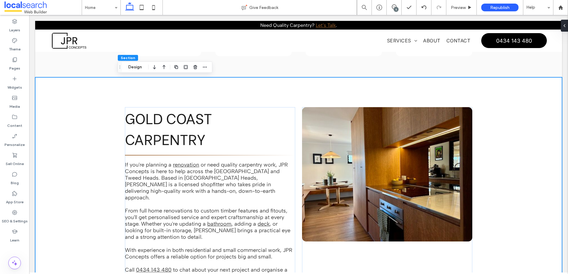
click at [72, 154] on div "GOLD COAST CARPENTRY If you're planning a renovation or need quality carpentry …" at bounding box center [298, 203] width 527 height 253
click at [60, 93] on div "GOLD COAST CARPENTRY If you're planning a renovation or need quality carpentry …" at bounding box center [298, 203] width 527 height 253
drag, startPoint x: 82, startPoint y: 94, endPoint x: 85, endPoint y: 94, distance: 3.3
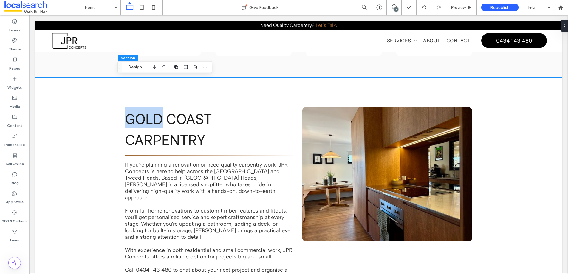
click at [82, 94] on div "GOLD COAST CARPENTRY If you're planning a renovation or need quality carpentry …" at bounding box center [298, 203] width 527 height 253
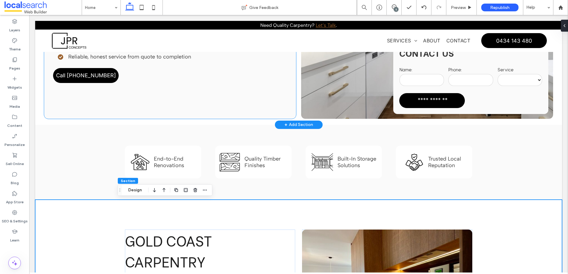
scroll to position [119, 0]
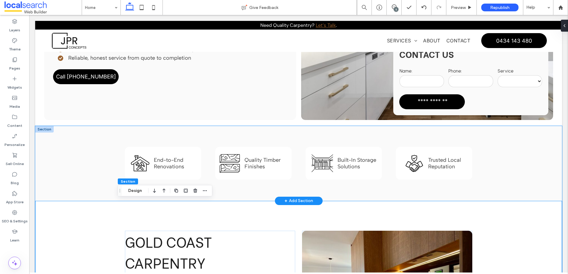
click at [59, 160] on div "Tools in a House Icon End-to-End Renovations Wood Icon Quality Timber Finishes …" at bounding box center [298, 163] width 527 height 75
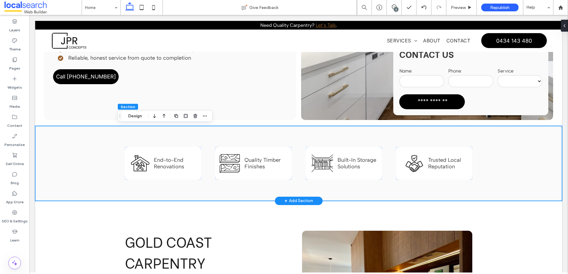
click at [59, 160] on div "Tools in a House Icon End-to-End Renovations Wood Icon Quality Timber Finishes …" at bounding box center [298, 163] width 527 height 75
click at [82, 147] on div "Tools in a House Icon End-to-End Renovations Wood Icon Quality Timber Finishes …" at bounding box center [298, 163] width 527 height 75
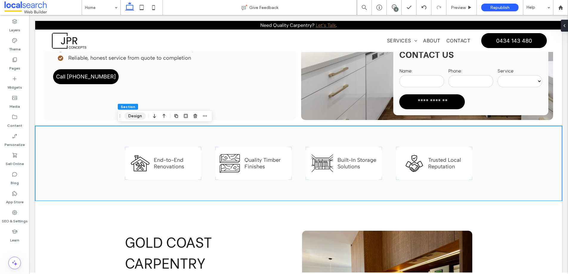
click at [131, 115] on button "Design" at bounding box center [134, 115] width 21 height 7
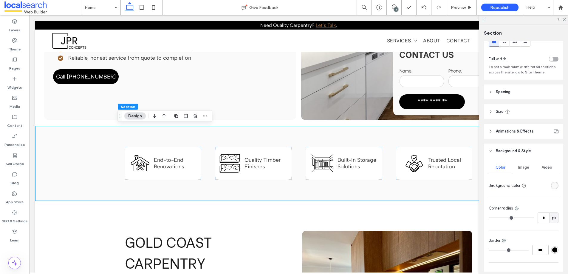
scroll to position [49, 0]
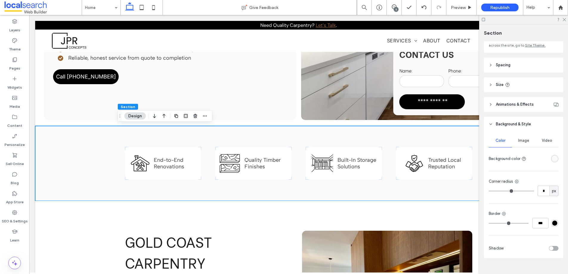
click at [553, 158] on div "rgba(250, 250, 250, 1)" at bounding box center [555, 158] width 5 height 5
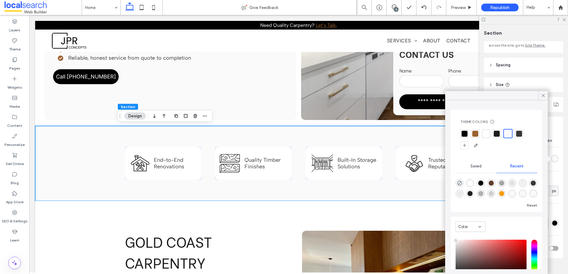
click at [494, 193] on div "rgba(109, 109, 109, 0.28)" at bounding box center [491, 193] width 5 height 5
type input "*******"
type input "**"
type input "***"
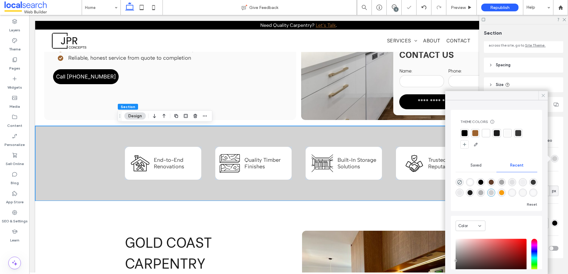
click at [544, 94] on icon at bounding box center [543, 95] width 5 height 5
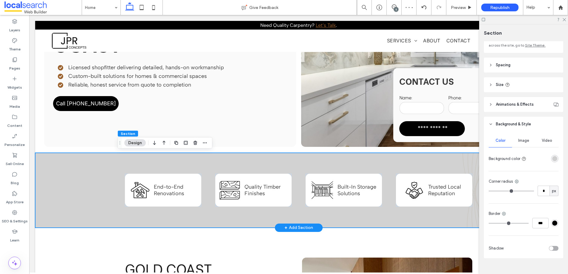
scroll to position [87, 0]
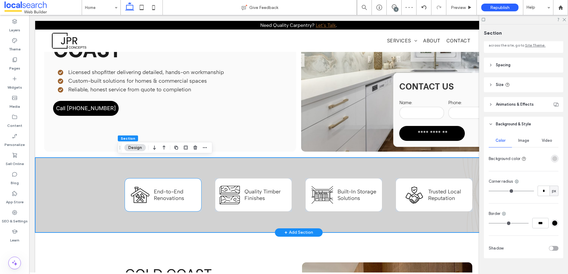
click at [180, 183] on div "Tools in a House Icon End-to-End Renovations" at bounding box center [163, 194] width 76 height 33
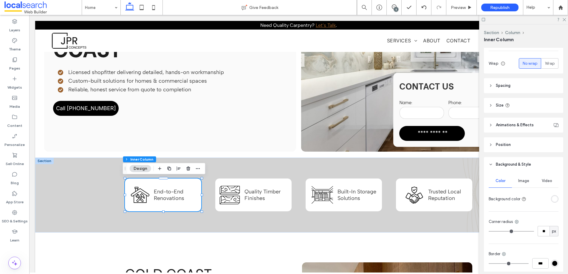
scroll to position [146, 0]
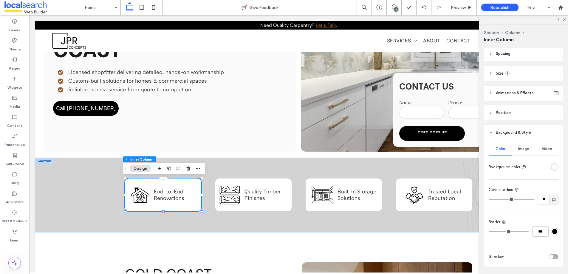
click at [550, 256] on div "toggle" at bounding box center [552, 256] width 4 height 4
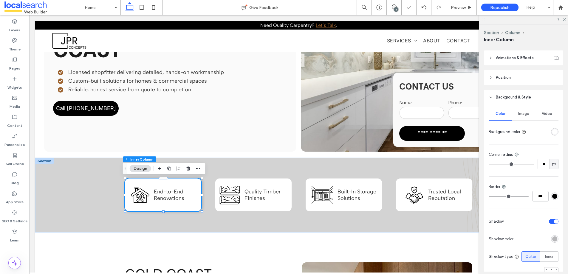
scroll to position [217, 0]
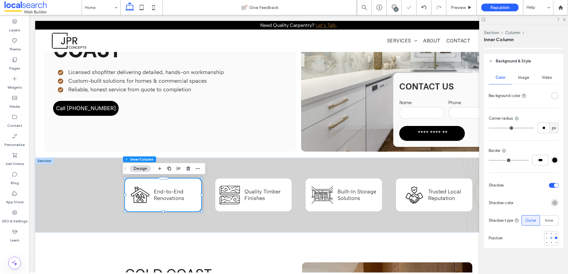
click at [550, 239] on div at bounding box center [551, 238] width 2 height 2
type input "**"
click at [277, 181] on div "Wood Icon Quality Timber Finishes" at bounding box center [253, 194] width 76 height 33
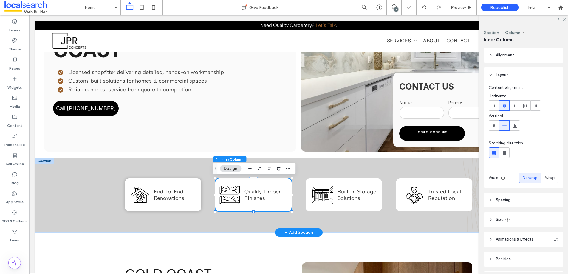
type input "**"
click at [186, 183] on div "Tools in a House Icon End-to-End Renovations" at bounding box center [163, 194] width 76 height 33
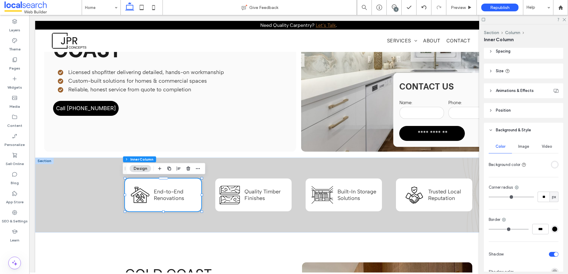
scroll to position [219, 0]
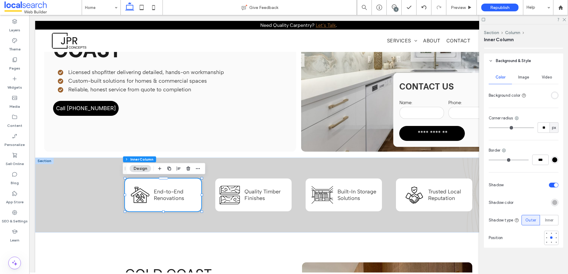
click at [553, 201] on div "rgba(0, 0, 0, 0.25)" at bounding box center [555, 202] width 5 height 5
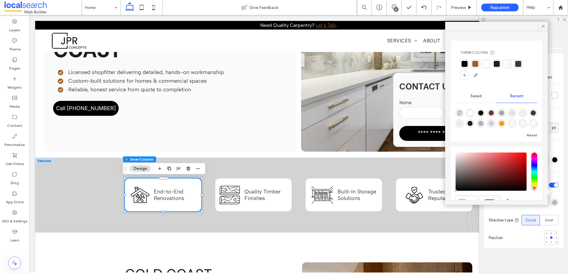
click at [483, 113] on div "rgba(0, 0, 0, 1)" at bounding box center [481, 112] width 5 height 5
type input "**"
type input "***"
type input "****"
type input "**"
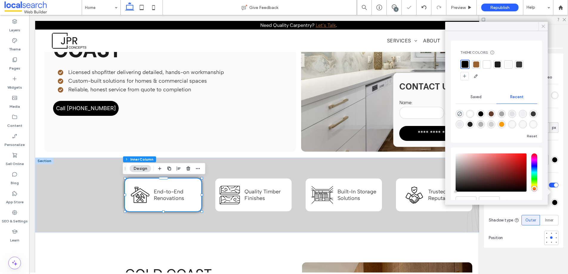
drag, startPoint x: 542, startPoint y: 27, endPoint x: 547, endPoint y: 24, distance: 4.9
click at [543, 26] on icon at bounding box center [543, 26] width 5 height 5
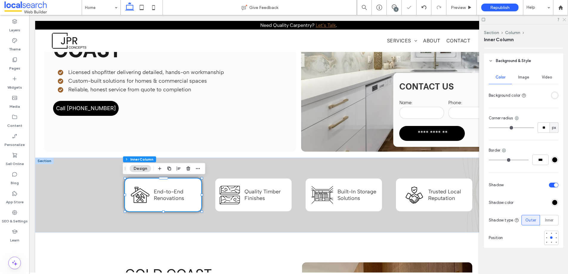
click at [565, 19] on use at bounding box center [564, 19] width 3 height 3
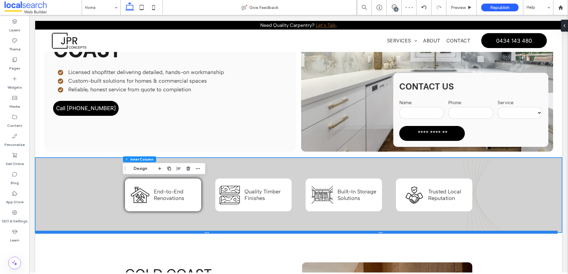
click at [120, 233] on div at bounding box center [296, 232] width 523 height 3
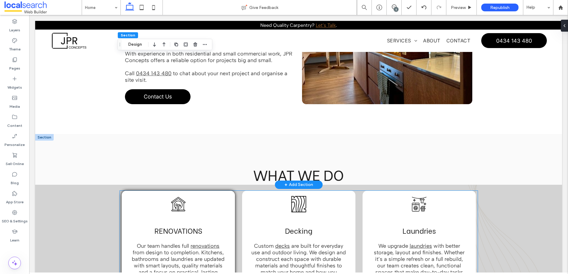
scroll to position [439, 0]
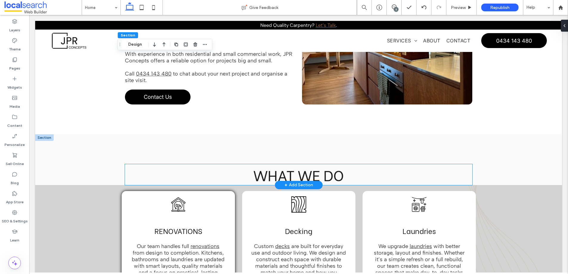
click at [152, 167] on h2 "WHAT WE DO" at bounding box center [299, 174] width 348 height 21
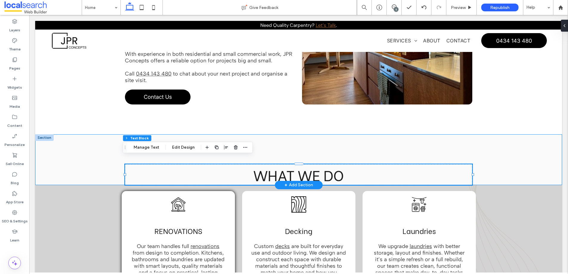
click at [85, 156] on div "WHAT WE DO" at bounding box center [298, 159] width 527 height 51
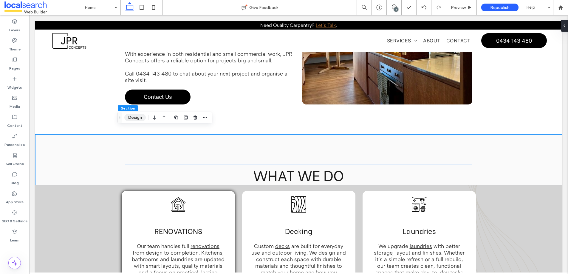
click at [138, 118] on button "Design" at bounding box center [134, 117] width 21 height 7
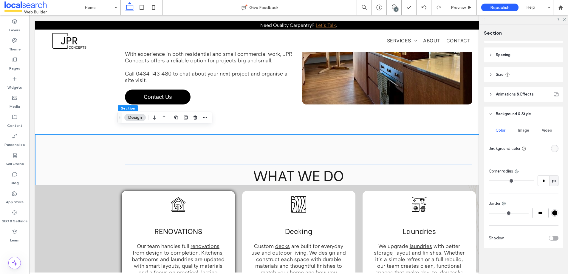
scroll to position [60, 0]
click at [522, 130] on span "Image" at bounding box center [523, 130] width 11 height 5
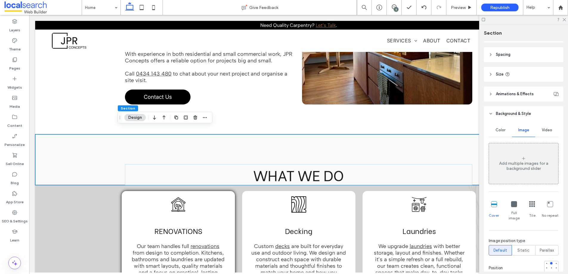
click at [503, 130] on span "Color" at bounding box center [501, 130] width 10 height 5
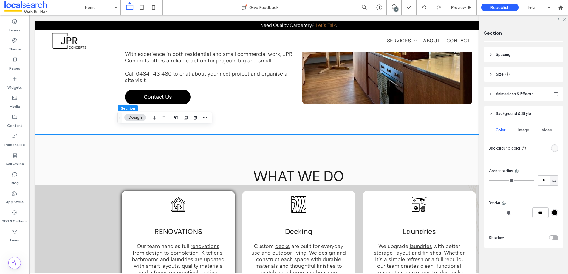
click at [553, 148] on div "rgba(250, 250, 250, 1)" at bounding box center [555, 148] width 5 height 5
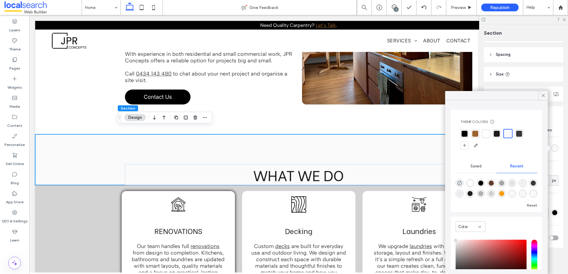
click at [494, 194] on div "rgba(109, 109, 109, 0.28)" at bounding box center [491, 193] width 5 height 5
type input "*******"
type input "**"
type input "***"
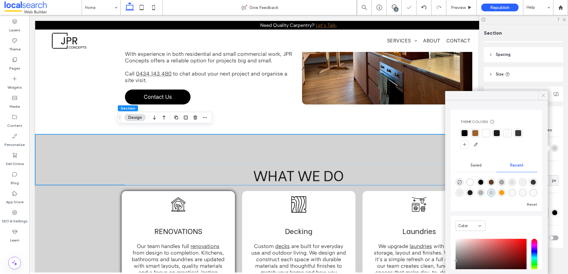
click at [544, 96] on use at bounding box center [543, 95] width 3 height 3
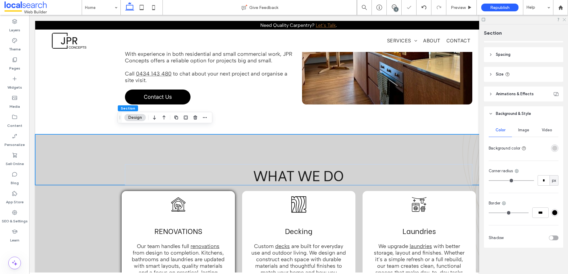
click at [565, 19] on use at bounding box center [564, 19] width 3 height 3
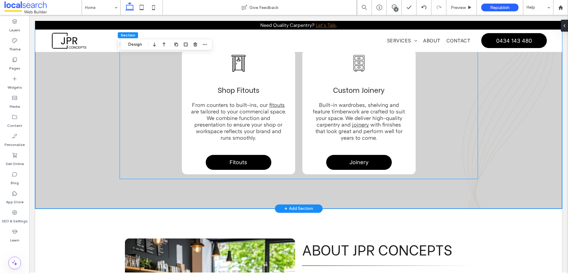
scroll to position [714, 0]
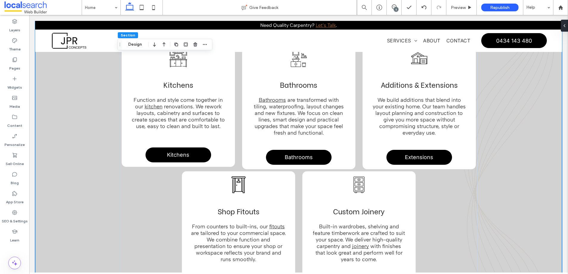
click at [78, 177] on div "Tool in a House Icon RENOVATIONS Our team handles full renovations from design …" at bounding box center [298, 120] width 527 height 420
click at [81, 165] on div "Tool in a House Icon RENOVATIONS Our team handles full renovations from design …" at bounding box center [298, 120] width 527 height 420
click at [133, 45] on button "Design" at bounding box center [134, 44] width 21 height 7
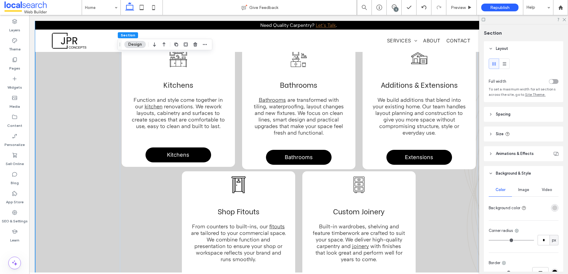
click at [553, 206] on div "rgba(109, 109, 109, 0.28)" at bounding box center [555, 207] width 5 height 5
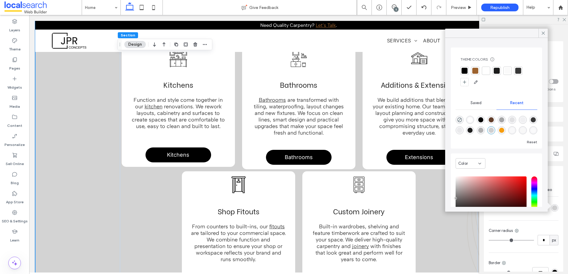
click at [531, 122] on div "rgba(56, 56, 56, 1)" at bounding box center [533, 119] width 5 height 5
type input "*******"
type input "***"
type input "****"
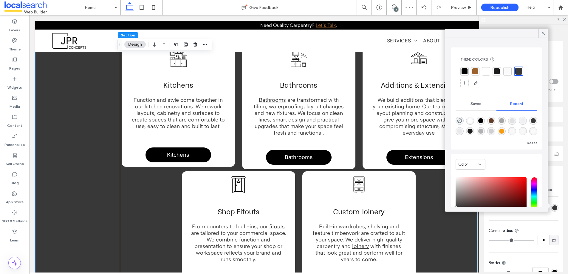
click at [481, 121] on div "rgba(0, 0, 0, 1)" at bounding box center [481, 120] width 5 height 5
type input "*******"
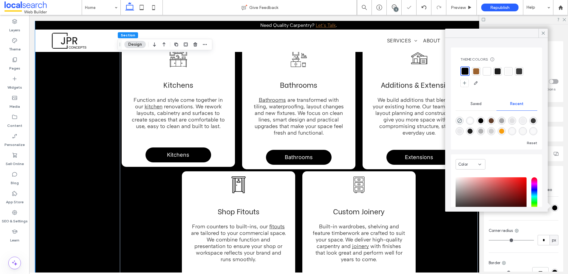
drag, startPoint x: 542, startPoint y: 33, endPoint x: 554, endPoint y: 29, distance: 12.7
click at [543, 33] on icon at bounding box center [543, 32] width 5 height 5
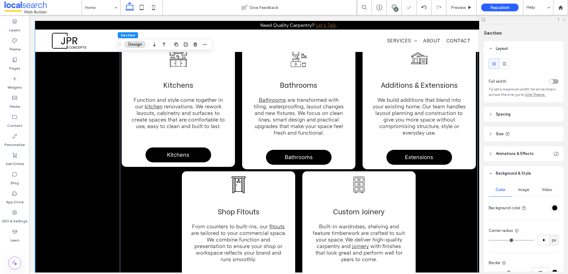
click at [566, 21] on use at bounding box center [564, 19] width 3 height 3
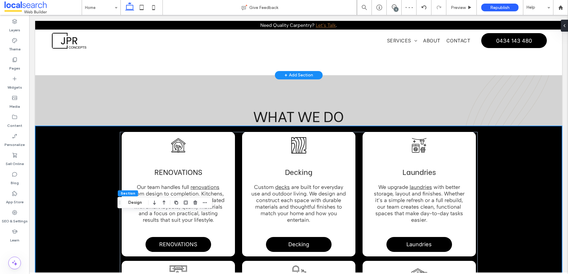
scroll to position [404, 0]
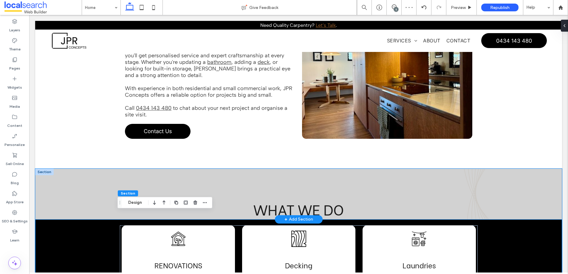
click at [462, 183] on div "WHAT WE DO" at bounding box center [299, 194] width 358 height 51
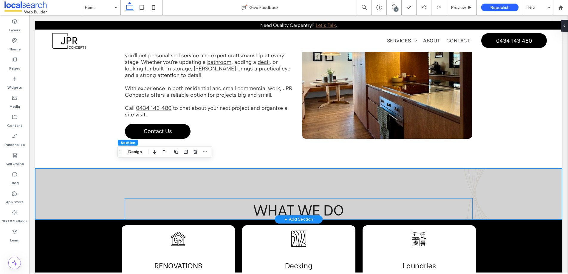
click at [302, 202] on span "WHAT WE DO" at bounding box center [299, 208] width 90 height 21
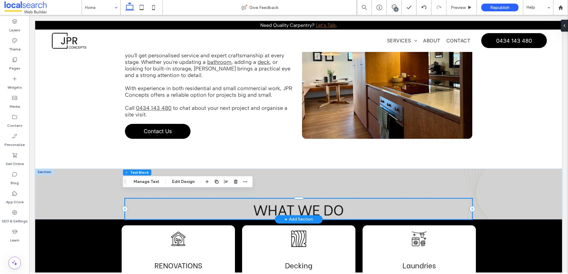
click at [302, 202] on div "WHAT WE DO" at bounding box center [299, 208] width 348 height 21
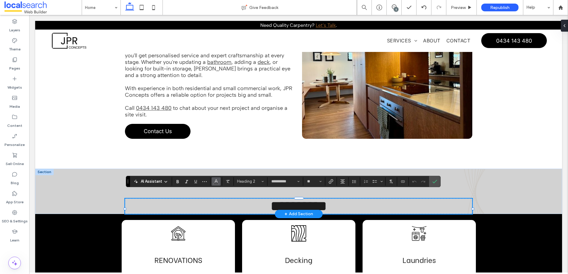
click at [215, 182] on icon "Color" at bounding box center [216, 180] width 5 height 5
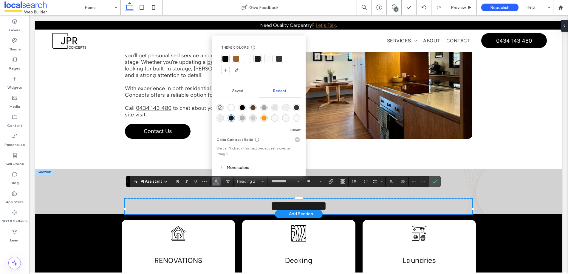
click at [248, 57] on div at bounding box center [247, 59] width 6 height 6
click at [135, 203] on h2 "**********" at bounding box center [299, 206] width 348 height 16
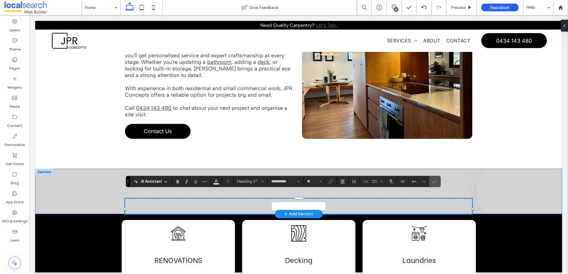
click at [69, 195] on div "**********" at bounding box center [298, 191] width 527 height 45
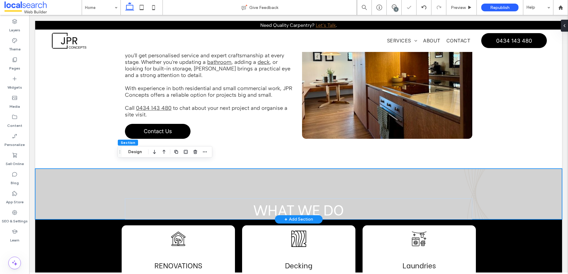
click at [69, 195] on div "WHAT WE DO" at bounding box center [298, 194] width 527 height 51
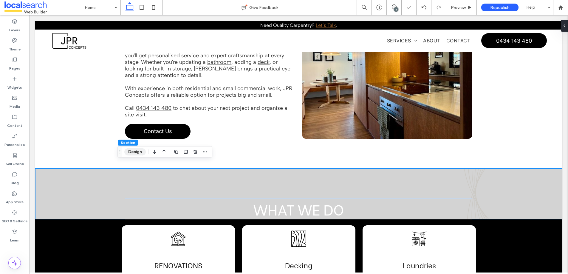
click at [135, 149] on button "Design" at bounding box center [134, 151] width 21 height 7
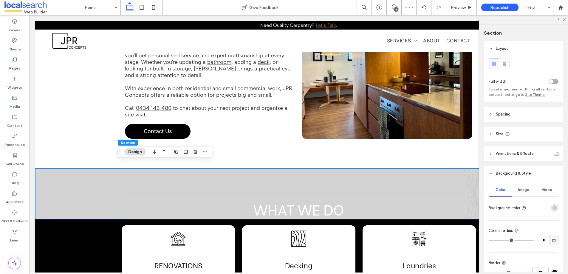
click at [553, 207] on div "rgba(109, 109, 109, 0.28)" at bounding box center [555, 207] width 5 height 5
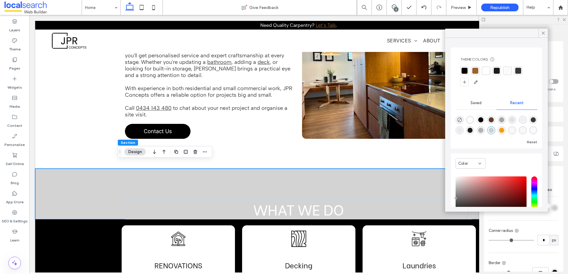
click at [466, 71] on div at bounding box center [465, 71] width 6 height 6
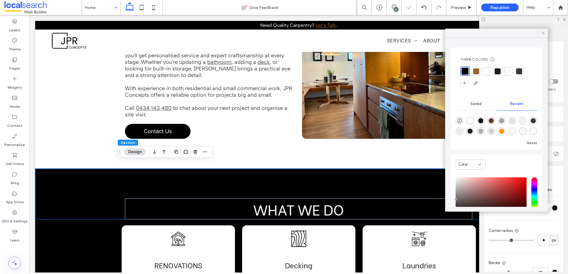
click at [545, 33] on icon at bounding box center [543, 32] width 5 height 5
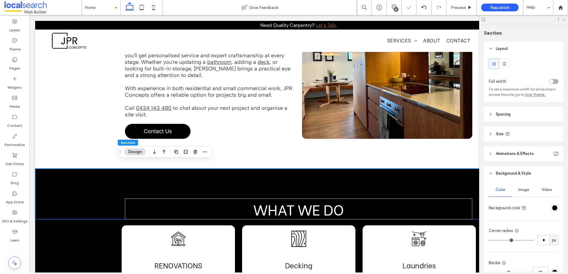
click at [565, 20] on icon at bounding box center [564, 19] width 4 height 4
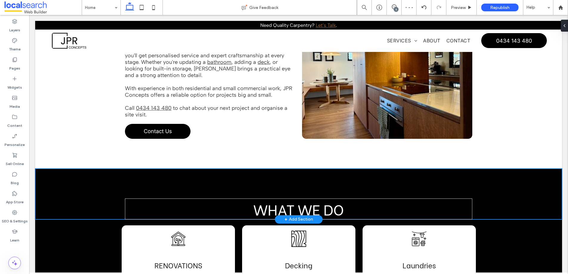
click at [531, 218] on div at bounding box center [296, 219] width 523 height 3
type input "***"
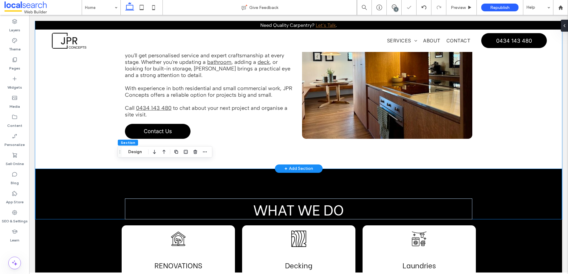
click at [524, 138] on div "GOLD COAST CARPENTRY If you're planning a renovation or need quality carpentry …" at bounding box center [298, 42] width 527 height 253
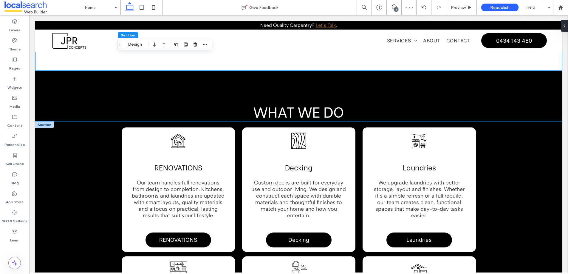
scroll to position [454, 0]
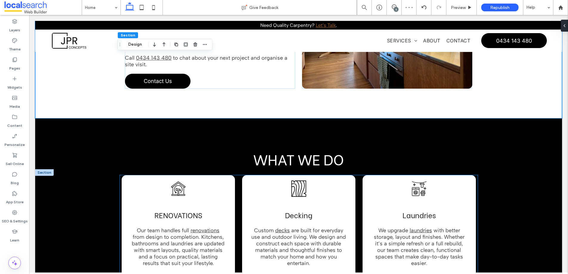
click at [129, 190] on div "Tool in a House Icon RENOVATIONS Our team handles full renovations from design …" at bounding box center [178, 226] width 104 height 92
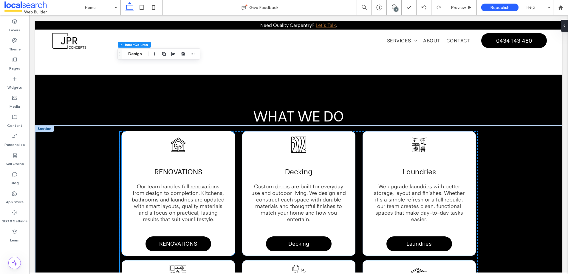
scroll to position [449, 0]
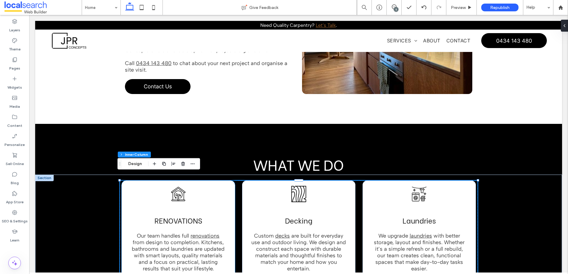
click at [138, 199] on div "Tool in a House Icon RENOVATIONS Our team handles full renovations from design …" at bounding box center [178, 231] width 104 height 92
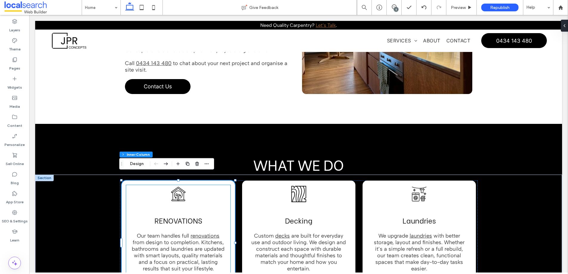
click at [140, 189] on div "Tool in a House Icon RENOVATIONS Our team handles full renovations from design …" at bounding box center [178, 231] width 104 height 92
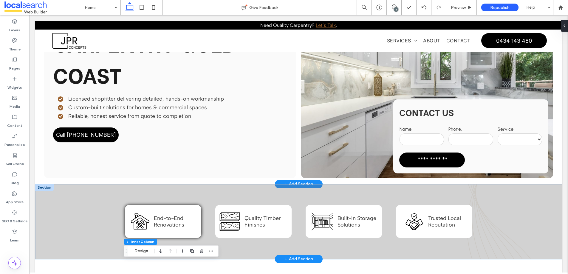
scroll to position [16, 0]
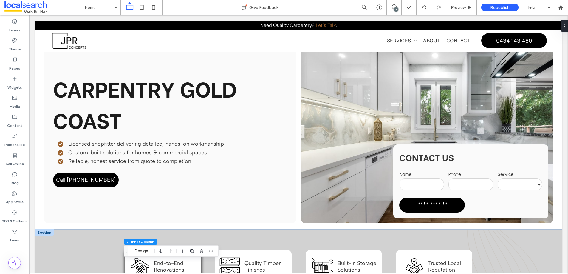
click at [66, 240] on div "Tools in a House Icon End-to-End Renovations Wood Icon Quality Timber Finishes …" at bounding box center [298, 266] width 527 height 75
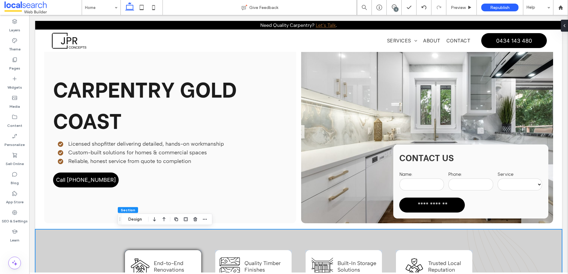
click at [65, 240] on div "Tools in a House Icon End-to-End Renovations Wood Icon Quality Timber Finishes …" at bounding box center [298, 266] width 527 height 75
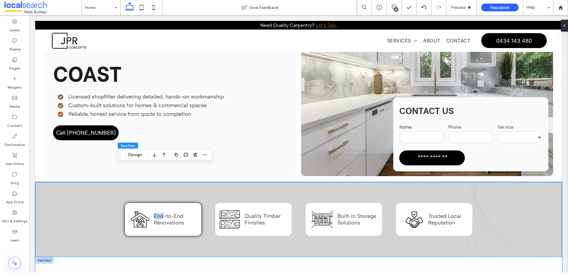
scroll to position [123, 0]
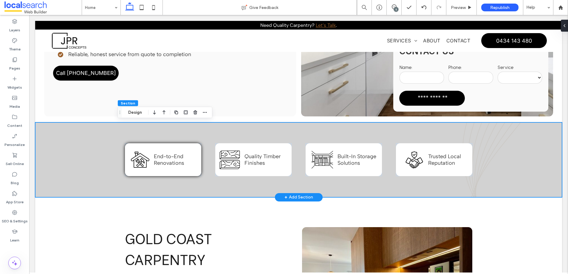
click at [59, 179] on div "Tools in a House Icon End-to-End Renovations Wood Icon Quality Timber Finishes …" at bounding box center [298, 159] width 527 height 75
click at [137, 112] on button "Design" at bounding box center [134, 112] width 21 height 7
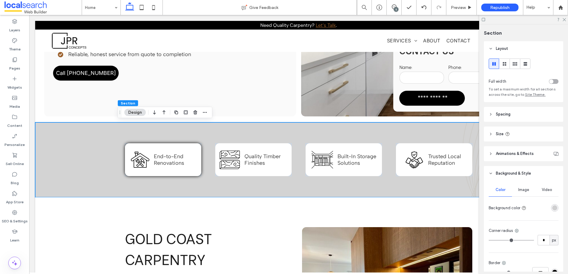
click at [552, 205] on div "rgba(109, 109, 109, 0.28)" at bounding box center [554, 207] width 7 height 7
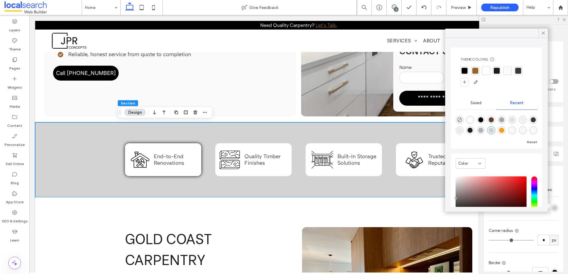
click at [466, 70] on div at bounding box center [465, 71] width 6 height 6
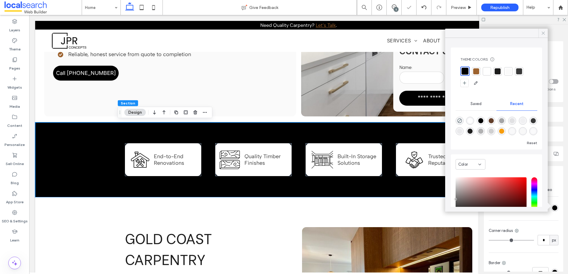
click at [543, 31] on icon at bounding box center [543, 32] width 5 height 5
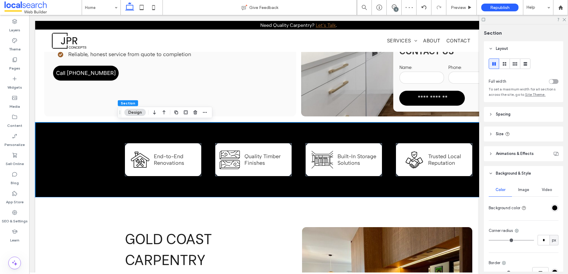
click at [566, 19] on div at bounding box center [523, 19] width 89 height 9
click at [564, 19] on use at bounding box center [564, 19] width 3 height 3
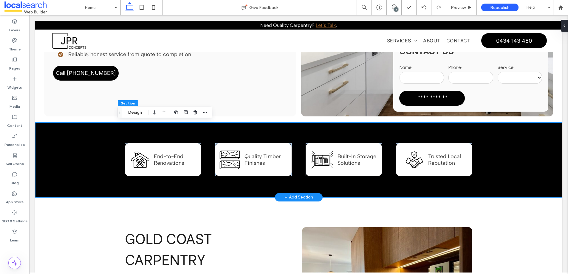
click at [81, 171] on div "Tools in a House Icon End-to-End Renovations Wood Icon Quality Timber Finishes …" at bounding box center [298, 159] width 527 height 75
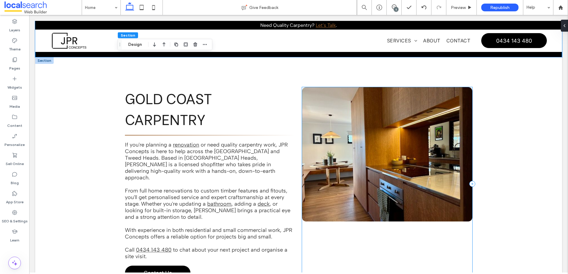
scroll to position [286, 0]
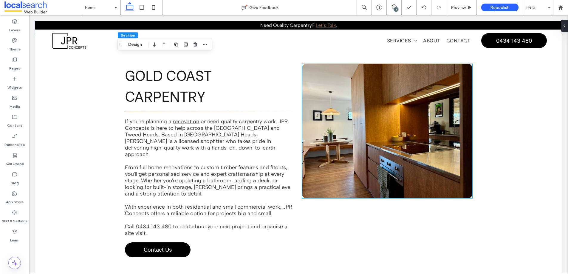
click at [397, 161] on link at bounding box center [387, 131] width 170 height 134
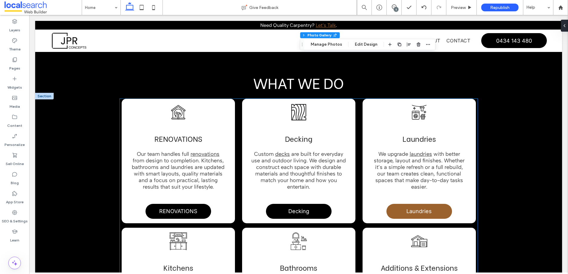
scroll to position [540, 0]
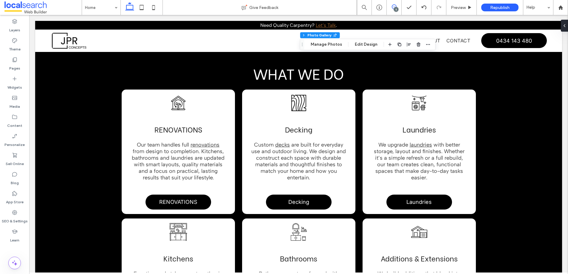
click at [393, 7] on icon at bounding box center [394, 6] width 5 height 5
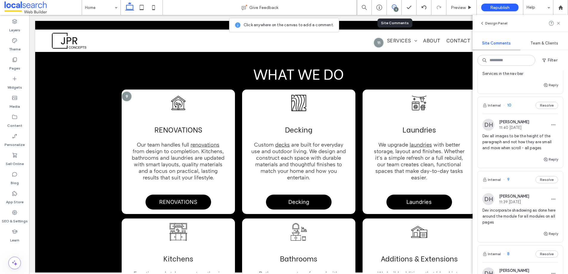
scroll to position [71, 0]
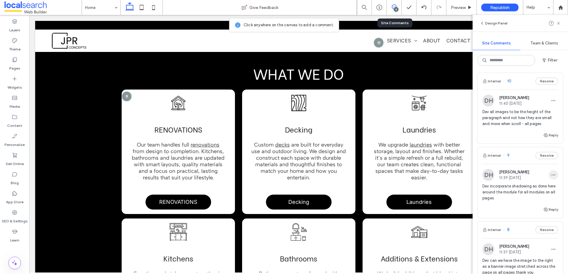
click at [552, 175] on use "button" at bounding box center [554, 175] width 4 height 1
click at [510, 189] on span "Edit" at bounding box center [509, 190] width 8 height 6
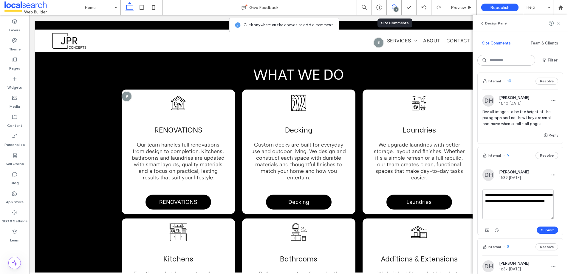
click at [558, 23] on use at bounding box center [558, 23] width 3 height 3
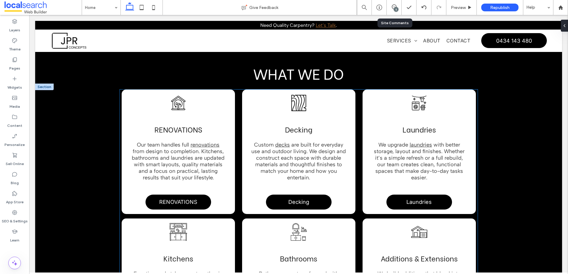
click at [132, 95] on div "Tool in a House Icon RENOVATIONS Our team handles full renovations from design …" at bounding box center [178, 140] width 104 height 92
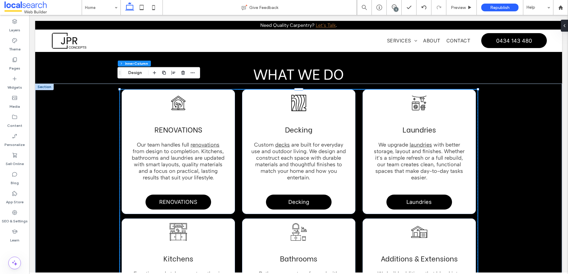
click at [396, 8] on div "5" at bounding box center [396, 9] width 4 height 4
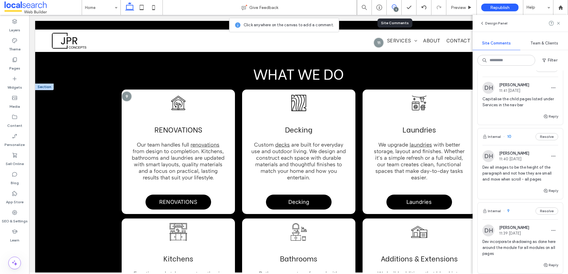
scroll to position [28, 0]
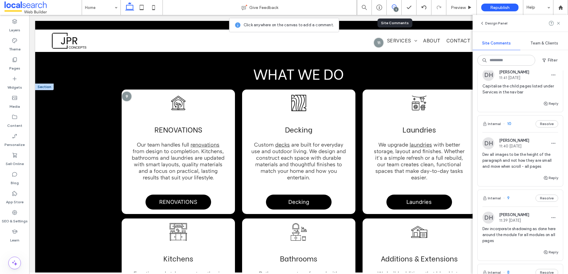
click at [530, 225] on div "DH Dean Howard 11:39 Aug 19 2025 Dev incorporate shadowing as done here around …" at bounding box center [521, 230] width 76 height 37
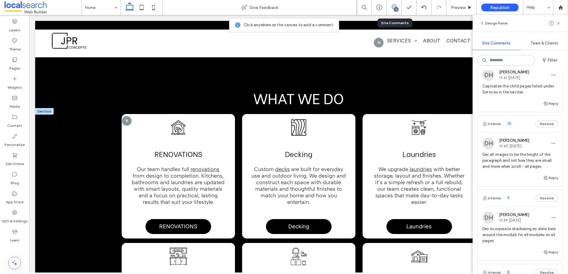
scroll to position [514, 0]
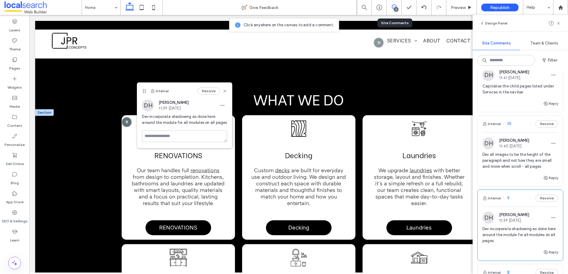
click at [526, 215] on span "[PERSON_NAME]" at bounding box center [514, 214] width 30 height 4
click at [222, 104] on icon "button" at bounding box center [222, 105] width 5 height 5
click at [227, 120] on span "Edit" at bounding box center [227, 121] width 8 height 6
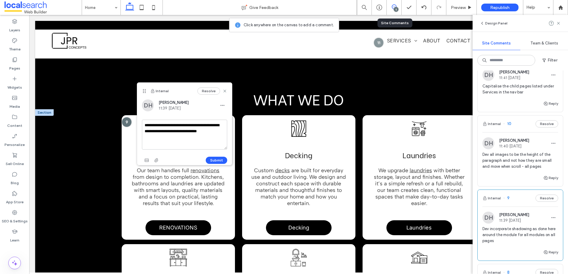
click at [145, 125] on textarea "**********" at bounding box center [184, 135] width 85 height 30
click at [145, 124] on textarea "**********" at bounding box center [184, 135] width 85 height 30
drag, startPoint x: 158, startPoint y: 143, endPoint x: 140, endPoint y: 121, distance: 29.2
click at [140, 121] on div "**********" at bounding box center [184, 132] width 95 height 66
type textarea "*"
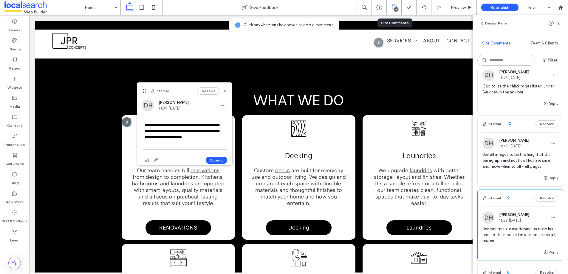
click at [181, 138] on textarea "**********" at bounding box center [184, 135] width 85 height 30
click at [183, 132] on textarea "**********" at bounding box center [184, 135] width 85 height 30
type textarea "**********"
click at [216, 163] on button "Submit" at bounding box center [216, 160] width 21 height 7
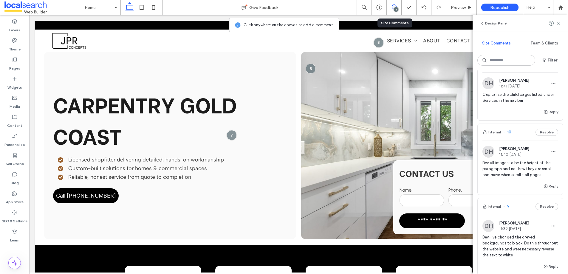
scroll to position [0, 0]
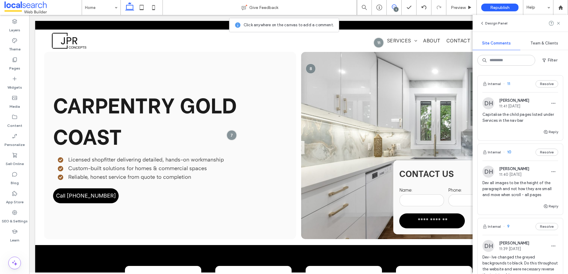
click at [395, 8] on div "5" at bounding box center [396, 9] width 4 height 4
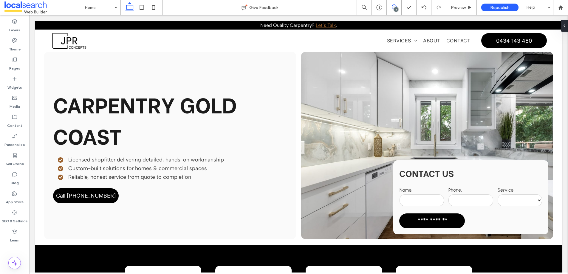
click at [395, 5] on icon at bounding box center [394, 6] width 5 height 5
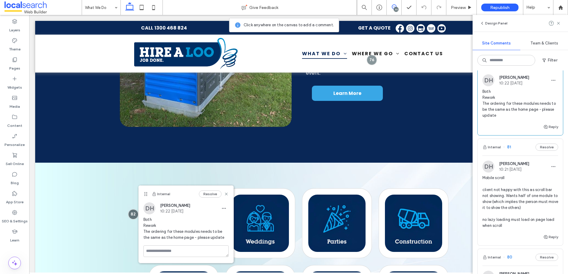
scroll to position [66, 0]
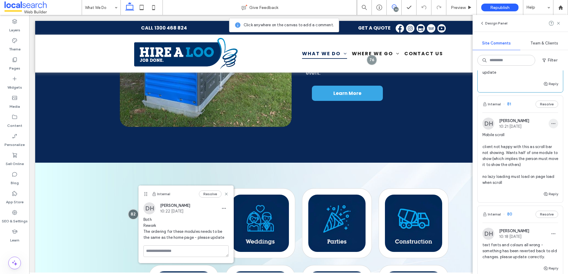
click at [552, 124] on use "button" at bounding box center [554, 123] width 4 height 1
click at [523, 135] on div "Edit" at bounding box center [527, 138] width 53 height 11
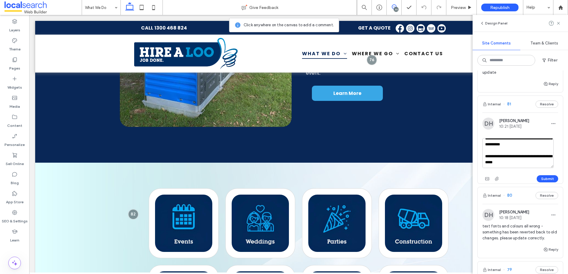
scroll to position [35, 0]
click at [521, 151] on textarea "**********" at bounding box center [518, 153] width 71 height 30
type textarea "**********"
click at [540, 179] on button "Submit" at bounding box center [547, 178] width 21 height 7
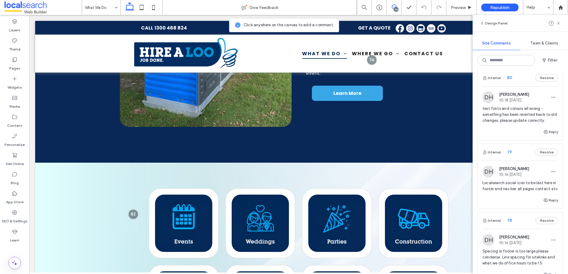
scroll to position [206, 0]
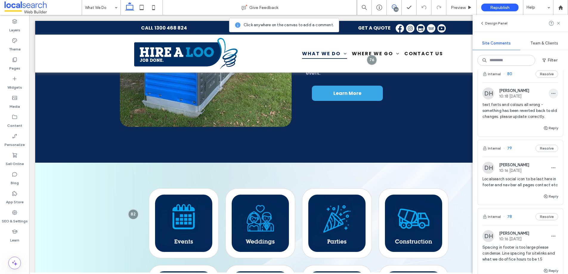
click at [551, 93] on icon "button" at bounding box center [553, 93] width 5 height 5
click at [526, 110] on div "Edit" at bounding box center [527, 108] width 53 height 11
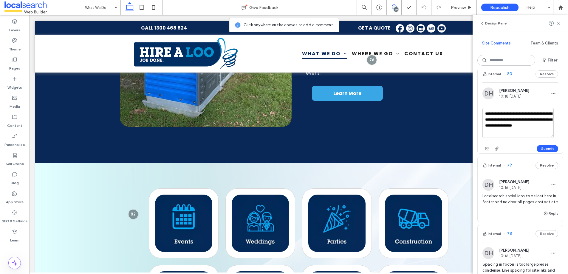
click at [512, 131] on textarea "**********" at bounding box center [518, 123] width 71 height 30
type textarea "**********"
click at [545, 148] on button "Submit" at bounding box center [547, 148] width 21 height 7
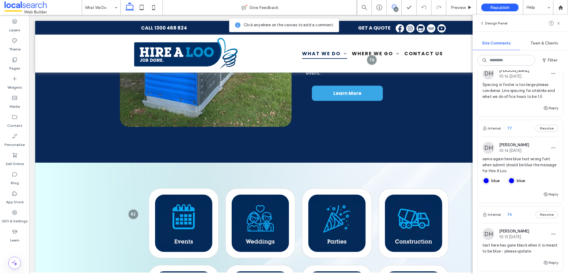
scroll to position [377, 0]
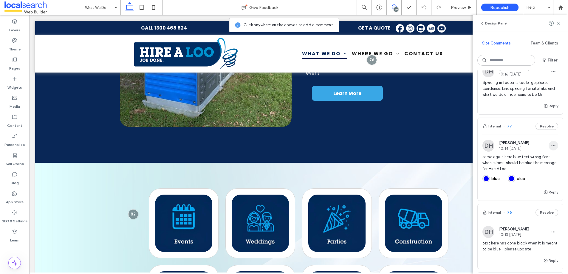
click at [552, 146] on use "button" at bounding box center [554, 145] width 4 height 1
click at [521, 168] on div "Edit" at bounding box center [527, 166] width 53 height 11
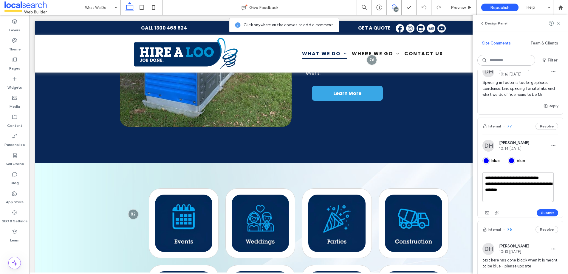
click at [507, 191] on textarea "**********" at bounding box center [518, 187] width 71 height 30
drag, startPoint x: 486, startPoint y: 196, endPoint x: 491, endPoint y: 196, distance: 4.8
click at [491, 196] on textarea "**********" at bounding box center [518, 187] width 71 height 30
click at [536, 179] on textarea "**********" at bounding box center [518, 187] width 71 height 30
click at [536, 184] on textarea "**********" at bounding box center [518, 187] width 71 height 30
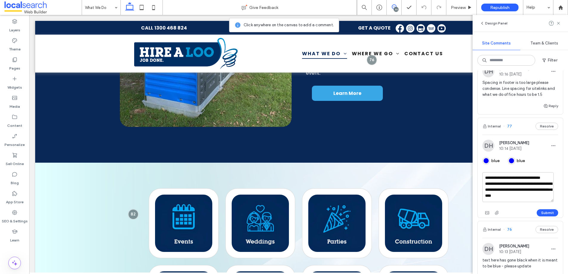
click at [542, 178] on textarea "**********" at bounding box center [518, 187] width 71 height 30
click at [531, 201] on textarea "**********" at bounding box center [518, 187] width 71 height 30
drag, startPoint x: 499, startPoint y: 196, endPoint x: 507, endPoint y: 202, distance: 9.4
click at [507, 202] on textarea "**********" at bounding box center [518, 187] width 71 height 30
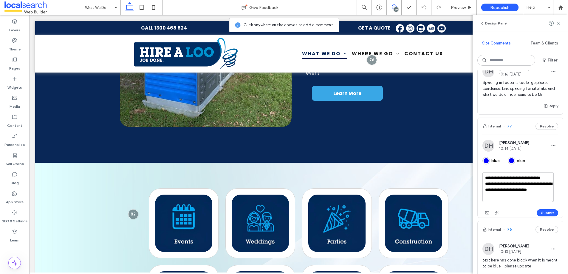
scroll to position [5, 0]
type textarea "**********"
click at [537, 216] on button "Submit" at bounding box center [547, 212] width 21 height 7
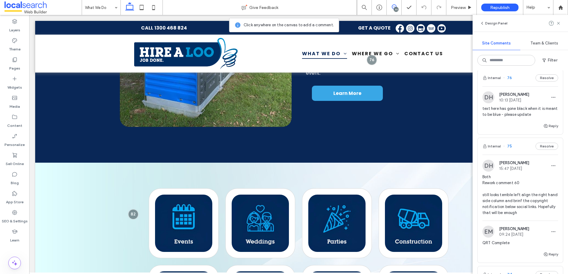
scroll to position [549, 0]
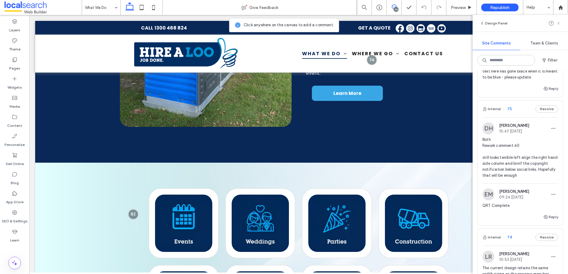
click at [560, 21] on icon at bounding box center [558, 23] width 5 height 5
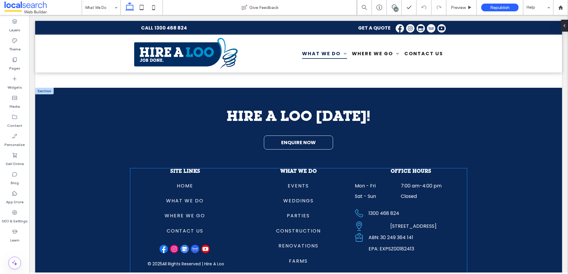
scroll to position [819, 0]
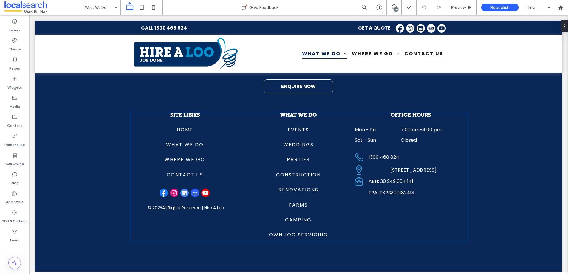
click at [220, 211] on p "All Rights Reserved | Hire A Loo" at bounding box center [193, 208] width 62 height 6
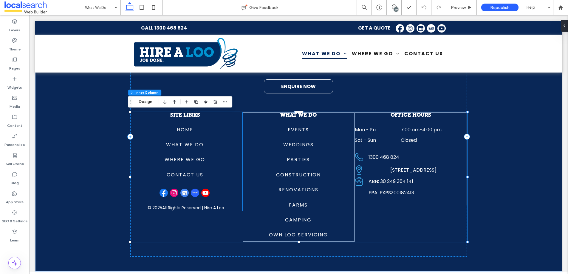
click at [166, 210] on p "All Rights Reserved | Hire A Loo" at bounding box center [193, 208] width 62 height 6
type input "**"
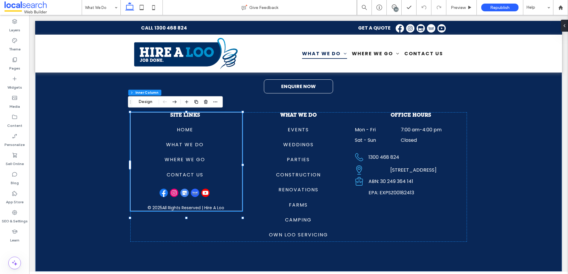
click at [166, 210] on p "All Rights Reserved | Hire A Loo" at bounding box center [193, 208] width 62 height 6
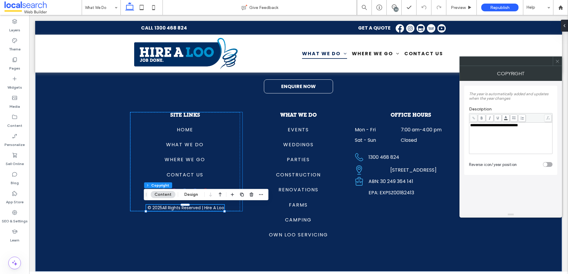
click at [166, 210] on p "All Rights Reserved | Hire A Loo" at bounding box center [193, 208] width 62 height 6
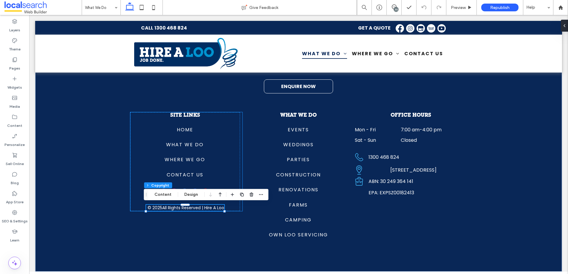
click at [166, 210] on p "All Rights Reserved | Hire A Loo" at bounding box center [193, 208] width 62 height 6
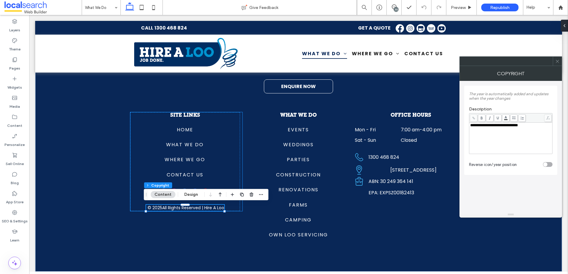
click at [166, 210] on p "All Rights Reserved | Hire A Loo" at bounding box center [193, 208] width 62 height 6
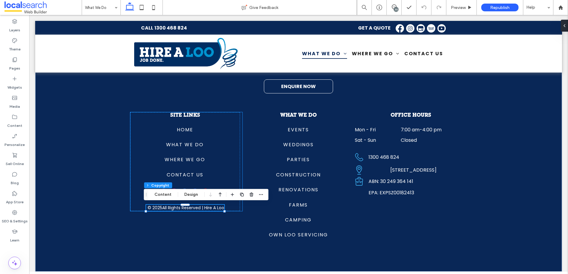
click at [165, 210] on p "All Rights Reserved | Hire A Loo" at bounding box center [193, 208] width 62 height 6
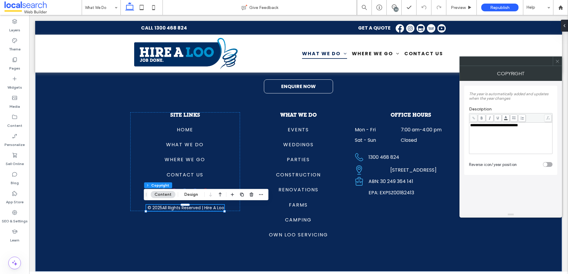
click at [557, 62] on icon at bounding box center [557, 61] width 4 height 4
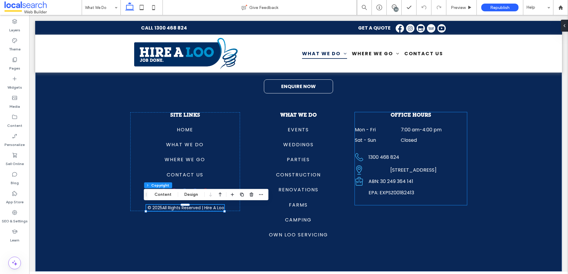
click at [386, 155] on div "1300 468 824" at bounding box center [384, 156] width 38 height 7
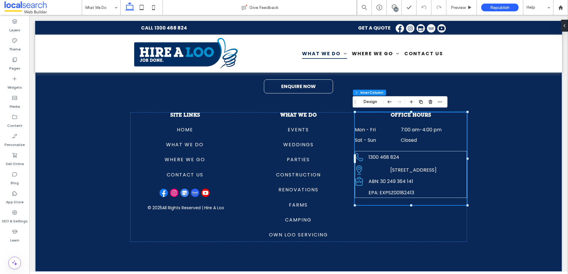
click at [370, 156] on div "1300 468 824" at bounding box center [384, 156] width 38 height 7
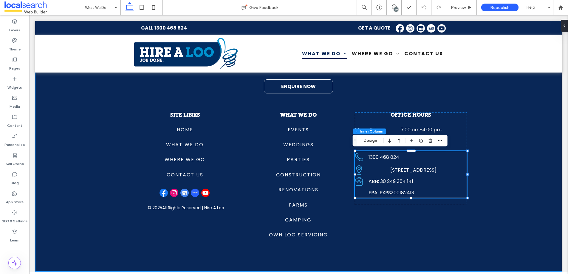
click at [504, 143] on div "HIRE A LOO TODAY! ENQUIRE NOW SITE LINKS Home What We Do Where We Go Contact Us…" at bounding box center [298, 152] width 527 height 240
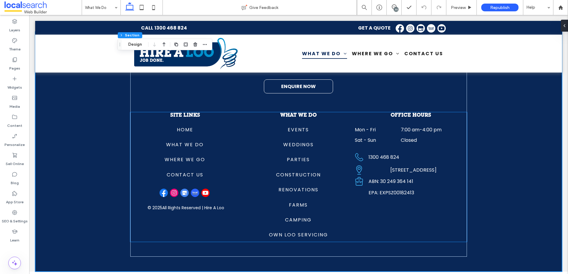
click at [366, 157] on div "1300 468 824" at bounding box center [384, 156] width 38 height 7
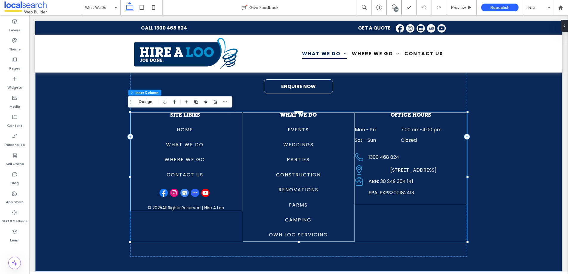
click at [366, 157] on div "1300 468 824" at bounding box center [384, 156] width 38 height 7
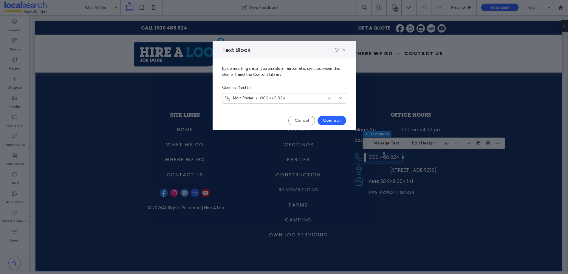
click at [522, 141] on div "Text Block By connecting data, you enable an automatic sync between this elemen…" at bounding box center [284, 137] width 568 height 274
drag, startPoint x: 344, startPoint y: 48, endPoint x: 316, endPoint y: 33, distance: 32.2
click at [344, 48] on icon at bounding box center [344, 49] width 5 height 5
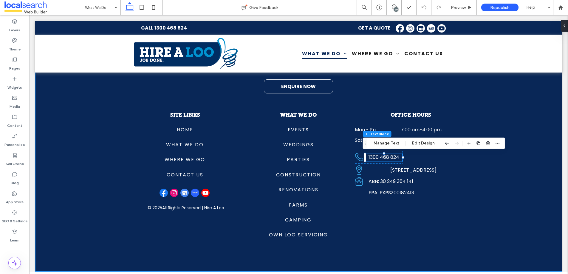
click at [533, 106] on div "HIRE A LOO TODAY! ENQUIRE NOW SITE LINKS Home What We Do Where We Go Contact Us…" at bounding box center [298, 152] width 527 height 240
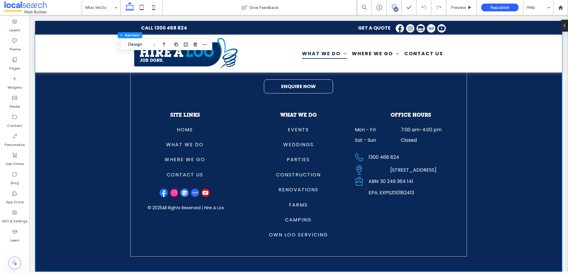
click at [393, 7] on icon at bounding box center [394, 6] width 5 height 5
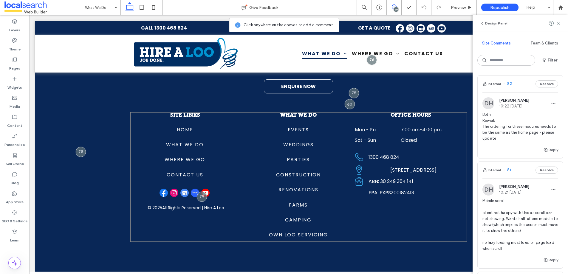
click at [230, 220] on div "SITE LINKS Home What We Do Where We Go Contact Us Home What We Do Where We Go C…" at bounding box center [298, 176] width 337 height 129
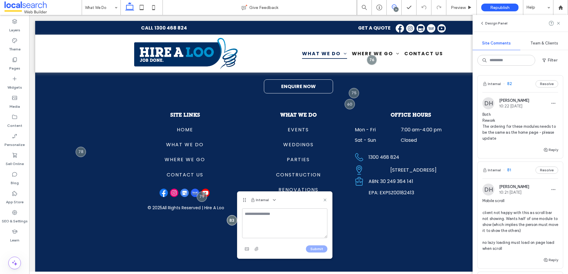
click at [249, 216] on textarea at bounding box center [284, 223] width 85 height 30
type textarea "*"
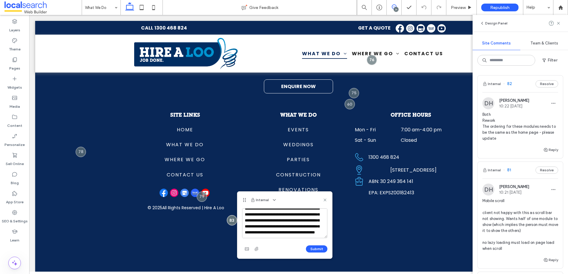
scroll to position [14, 0]
type textarea "**********"
click at [314, 248] on button "Submit" at bounding box center [316, 248] width 21 height 7
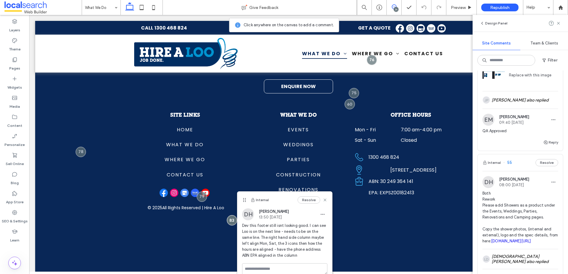
scroll to position [3229, 0]
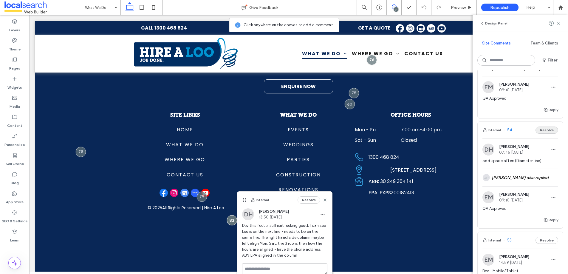
click at [538, 134] on button "Resolve" at bounding box center [547, 129] width 23 height 7
click at [541, 134] on button "Resolve" at bounding box center [547, 129] width 23 height 7
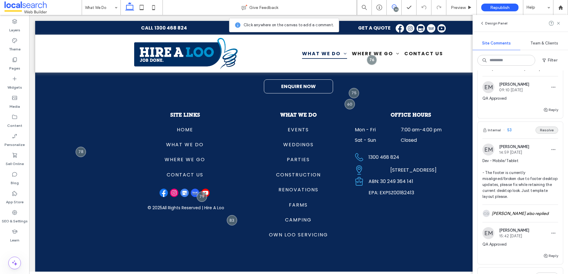
click at [541, 134] on button "Resolve" at bounding box center [547, 129] width 23 height 7
click at [541, 138] on div "Internal 53 Resolve" at bounding box center [520, 130] width 85 height 17
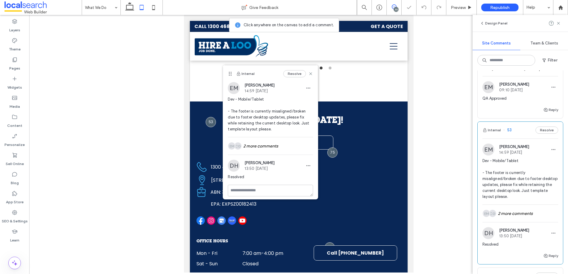
click at [541, 272] on button "Resolve" at bounding box center [547, 275] width 23 height 7
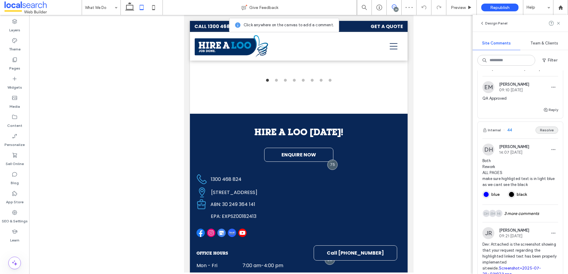
click at [541, 134] on button "Resolve" at bounding box center [547, 129] width 23 height 7
click at [541, 138] on div "Internal 44" at bounding box center [520, 130] width 85 height 17
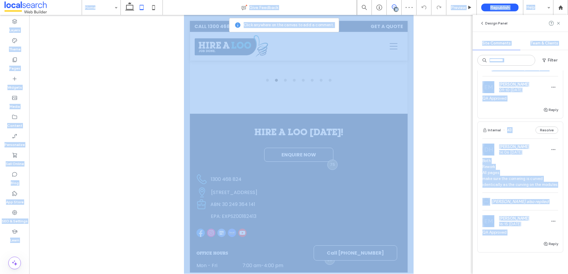
click at [541, 214] on div at bounding box center [284, 137] width 568 height 274
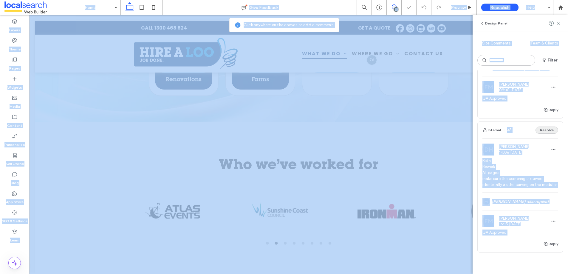
scroll to position [3229, 0]
click at [541, 134] on button "Resolve" at bounding box center [547, 129] width 23 height 7
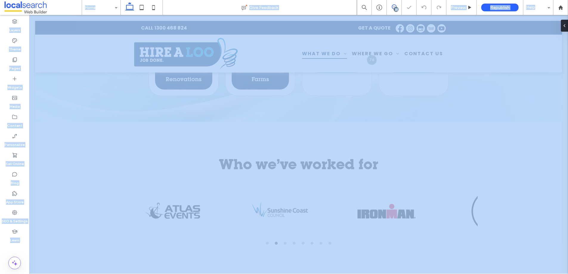
scroll to position [0, 0]
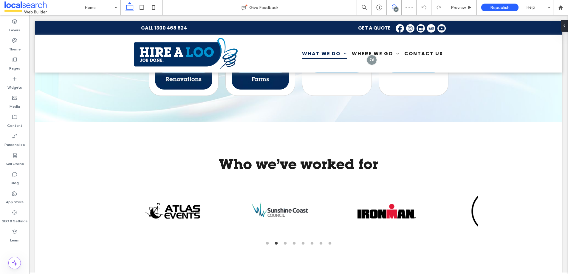
click at [394, 7] on icon at bounding box center [394, 6] width 5 height 5
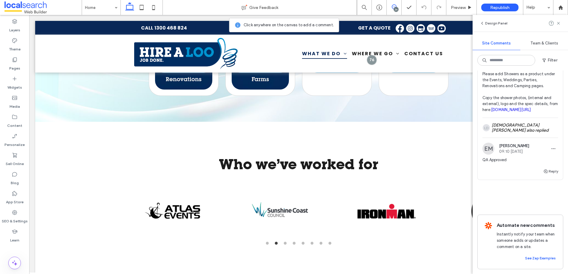
scroll to position [3153, 0]
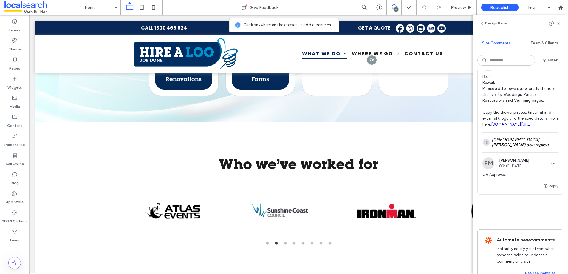
click at [541, 50] on button "Resolve" at bounding box center [547, 45] width 23 height 7
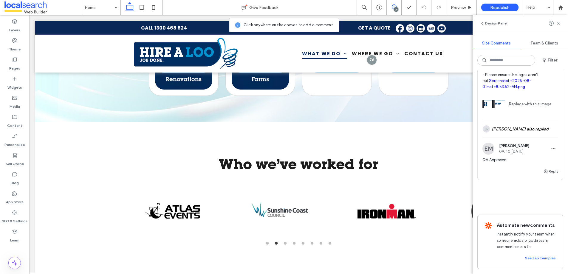
scroll to position [2981, 0]
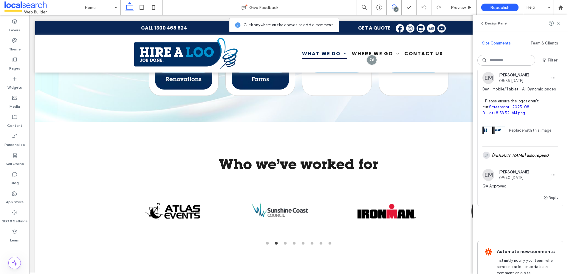
click at [543, 62] on button "Resolve" at bounding box center [547, 58] width 23 height 7
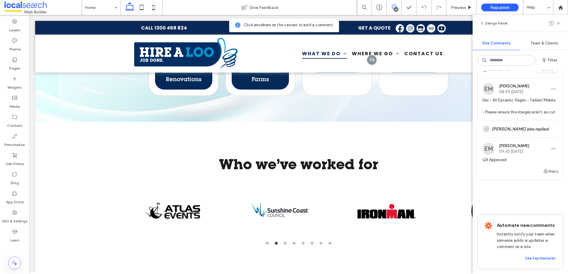
scroll to position [2879, 0]
click at [545, 73] on button "Resolve" at bounding box center [547, 69] width 23 height 7
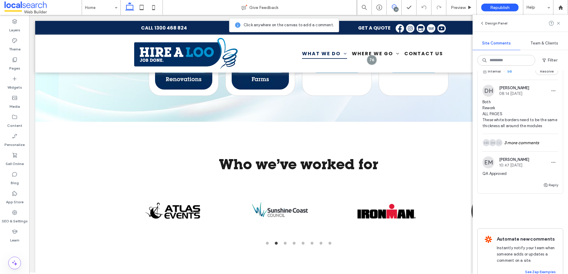
scroll to position [2714, 0]
click at [544, 74] on button "Resolve" at bounding box center [547, 70] width 23 height 7
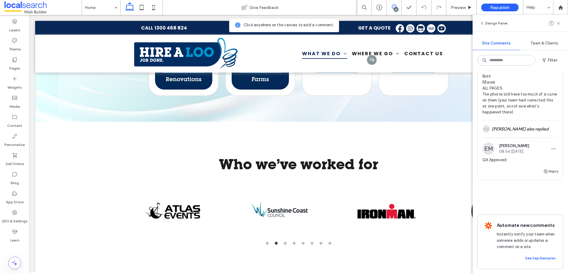
scroll to position [2595, 0]
click at [544, 49] on button "Resolve" at bounding box center [547, 45] width 23 height 7
click at [542, 31] on button "Resolve" at bounding box center [547, 27] width 23 height 7
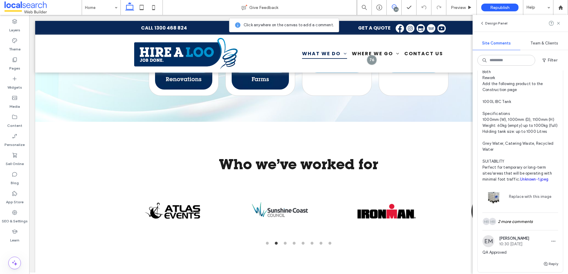
scroll to position [2179, 0]
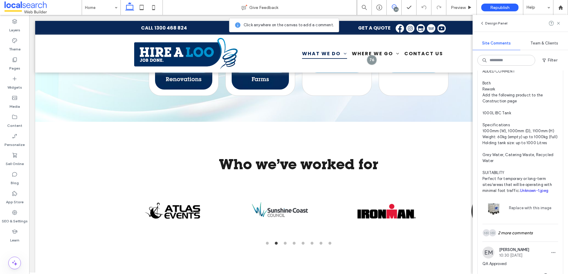
click at [543, 44] on button "Resolve" at bounding box center [547, 40] width 23 height 7
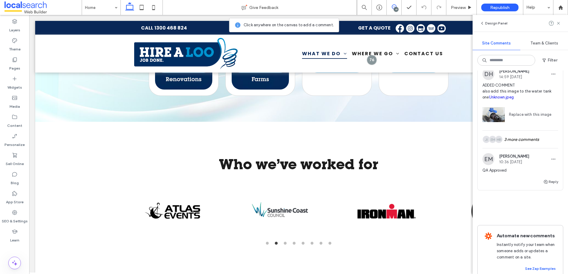
scroll to position [1994, 0]
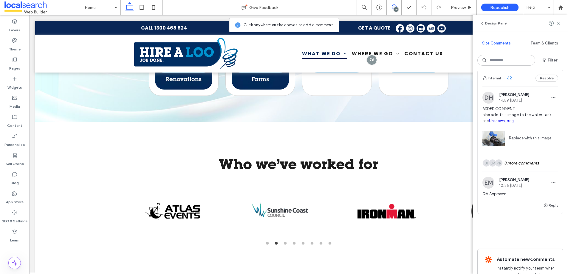
click at [541, 82] on button "Resolve" at bounding box center [547, 78] width 23 height 7
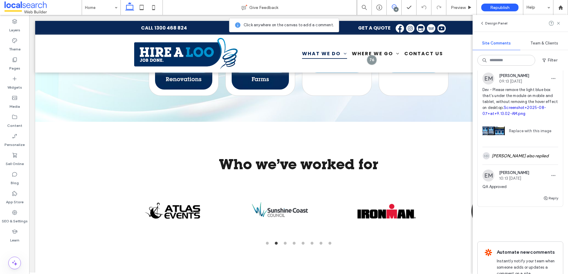
scroll to position [1851, 0]
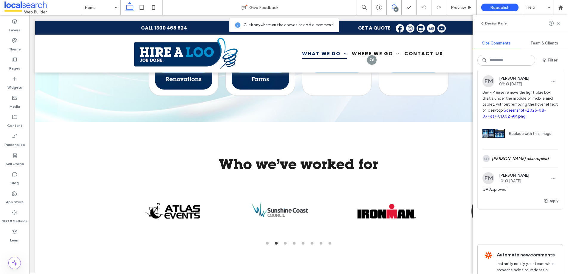
click at [544, 65] on button "Resolve" at bounding box center [547, 61] width 23 height 7
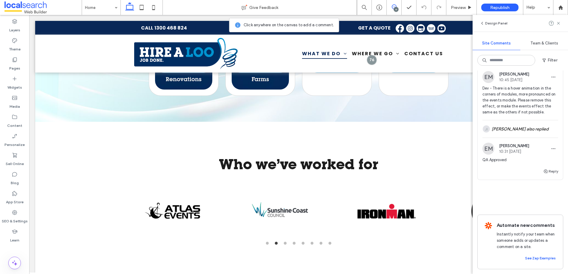
scroll to position [1723, 0]
click at [543, 61] on button "Resolve" at bounding box center [547, 57] width 23 height 7
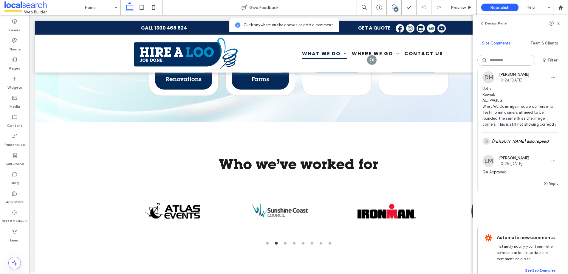
scroll to position [1548, 0]
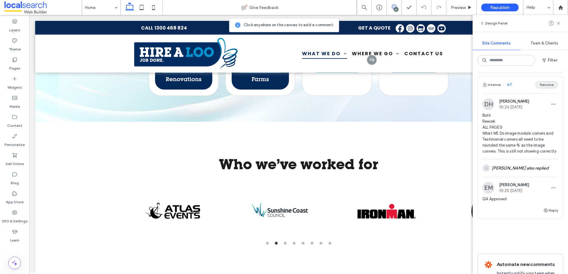
click at [544, 88] on button "Resolve" at bounding box center [547, 84] width 23 height 7
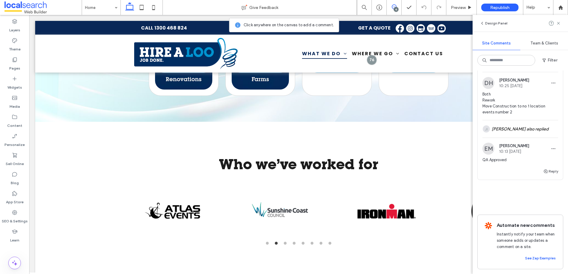
scroll to position [1442, 0]
click at [544, 67] on button "Resolve" at bounding box center [547, 63] width 23 height 7
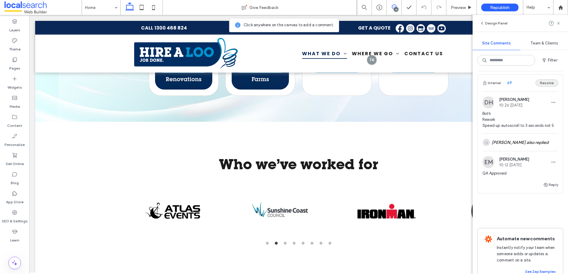
scroll to position [1299, 0]
click at [540, 87] on button "Resolve" at bounding box center [547, 83] width 23 height 7
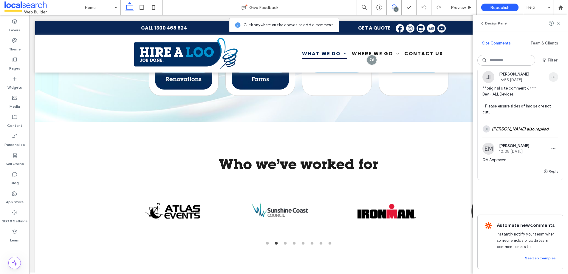
scroll to position [1194, 0]
click at [543, 61] on button "Resolve" at bounding box center [547, 57] width 23 height 7
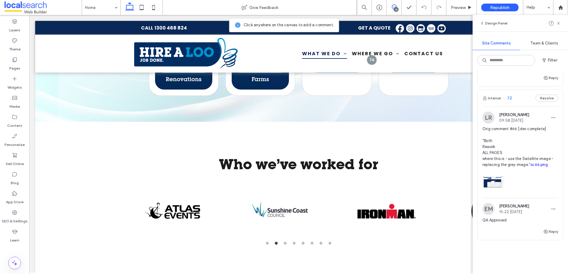
scroll to position [996, 0]
click at [541, 102] on button "Resolve" at bounding box center [547, 98] width 23 height 7
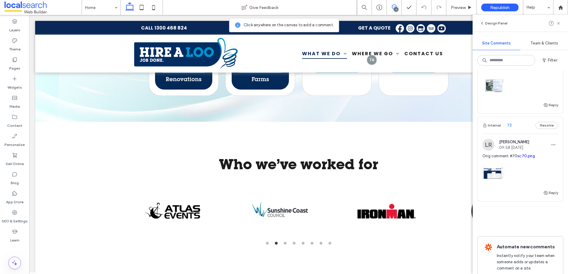
scroll to position [881, 0]
click at [544, 130] on button "Resolve" at bounding box center [547, 126] width 23 height 7
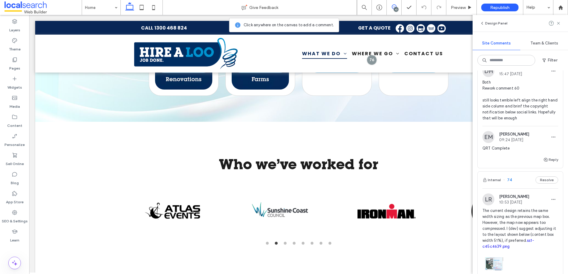
scroll to position [664, 0]
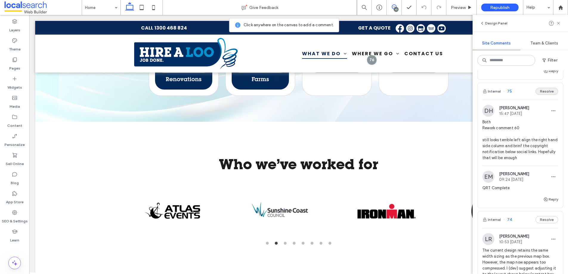
click at [542, 95] on button "Resolve" at bounding box center [547, 91] width 23 height 7
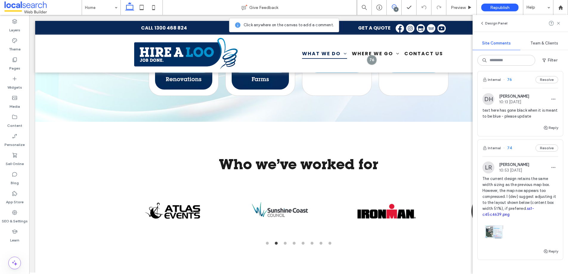
scroll to position [604, 0]
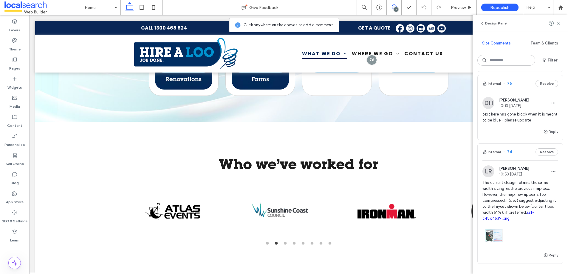
click at [397, 9] on div "9" at bounding box center [396, 9] width 4 height 4
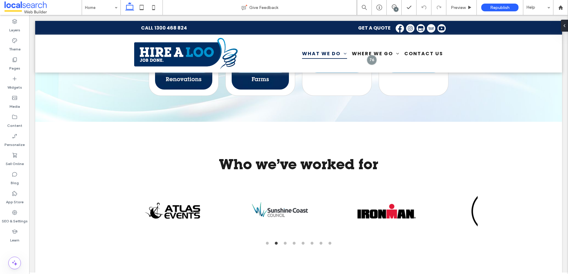
click at [397, 8] on div "9" at bounding box center [396, 9] width 4 height 4
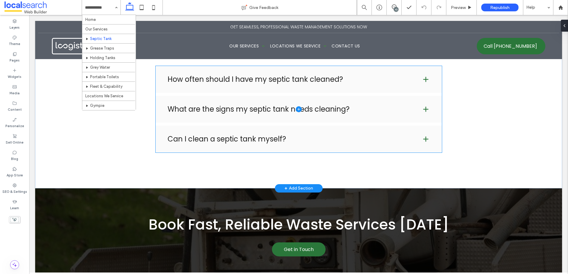
click at [269, 137] on span at bounding box center [299, 109] width 286 height 87
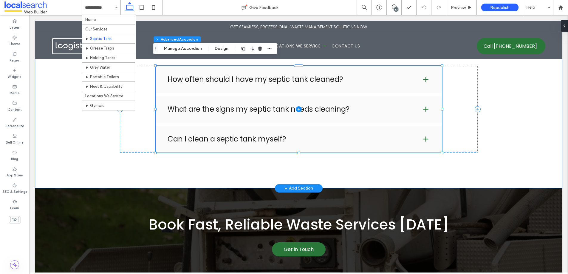
click at [270, 132] on span at bounding box center [299, 109] width 286 height 87
click at [422, 134] on span at bounding box center [299, 109] width 286 height 87
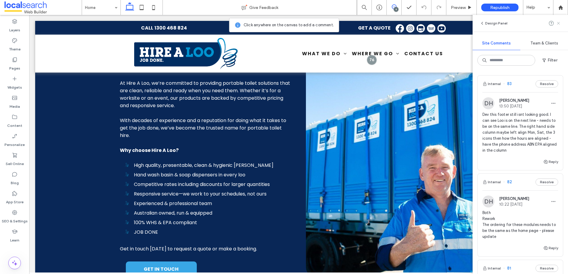
click at [559, 23] on icon at bounding box center [558, 23] width 5 height 5
